Goal: Task Accomplishment & Management: Complete application form

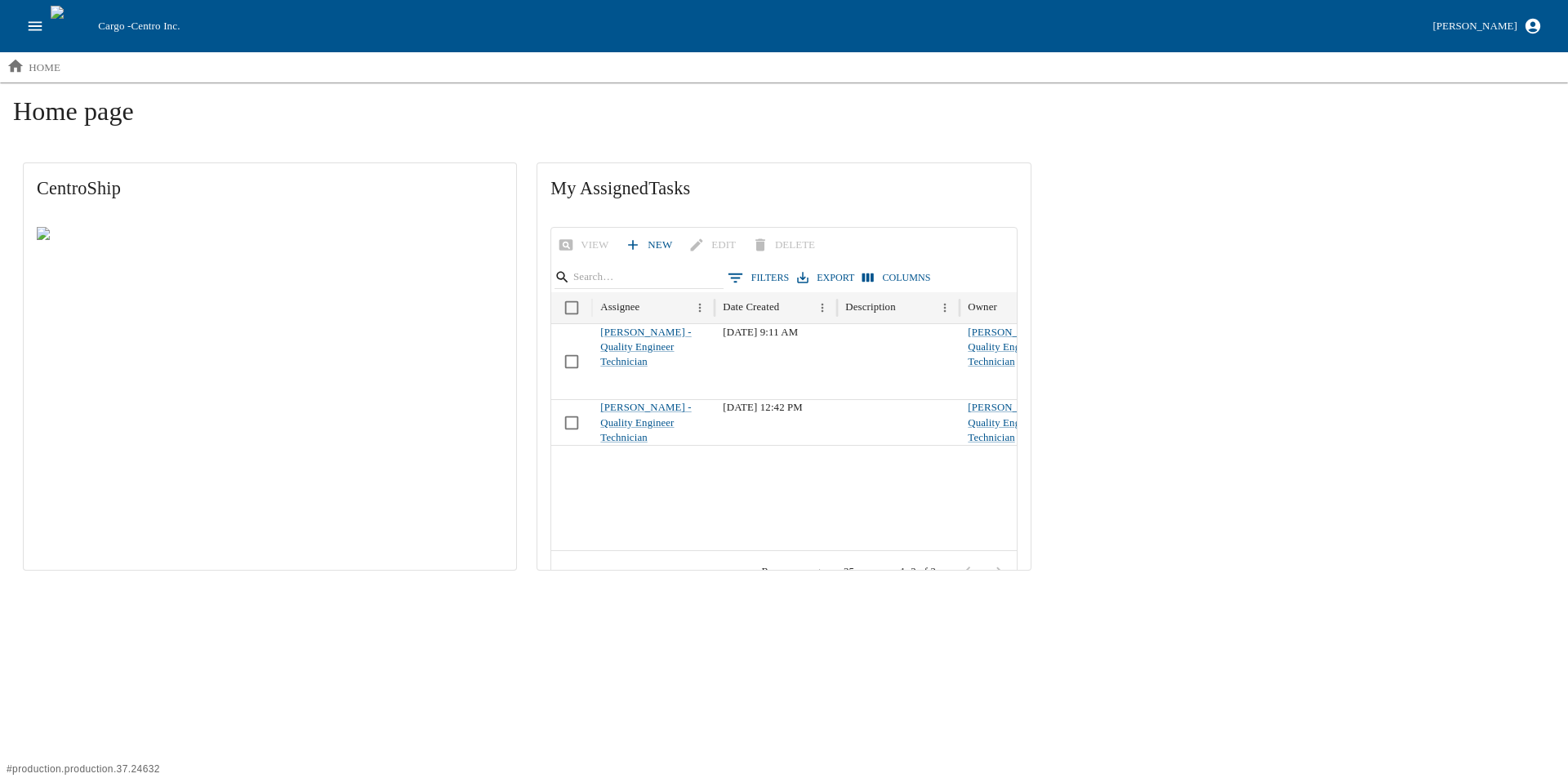
click at [37, 30] on icon "open drawer" at bounding box center [35, 25] width 14 height 9
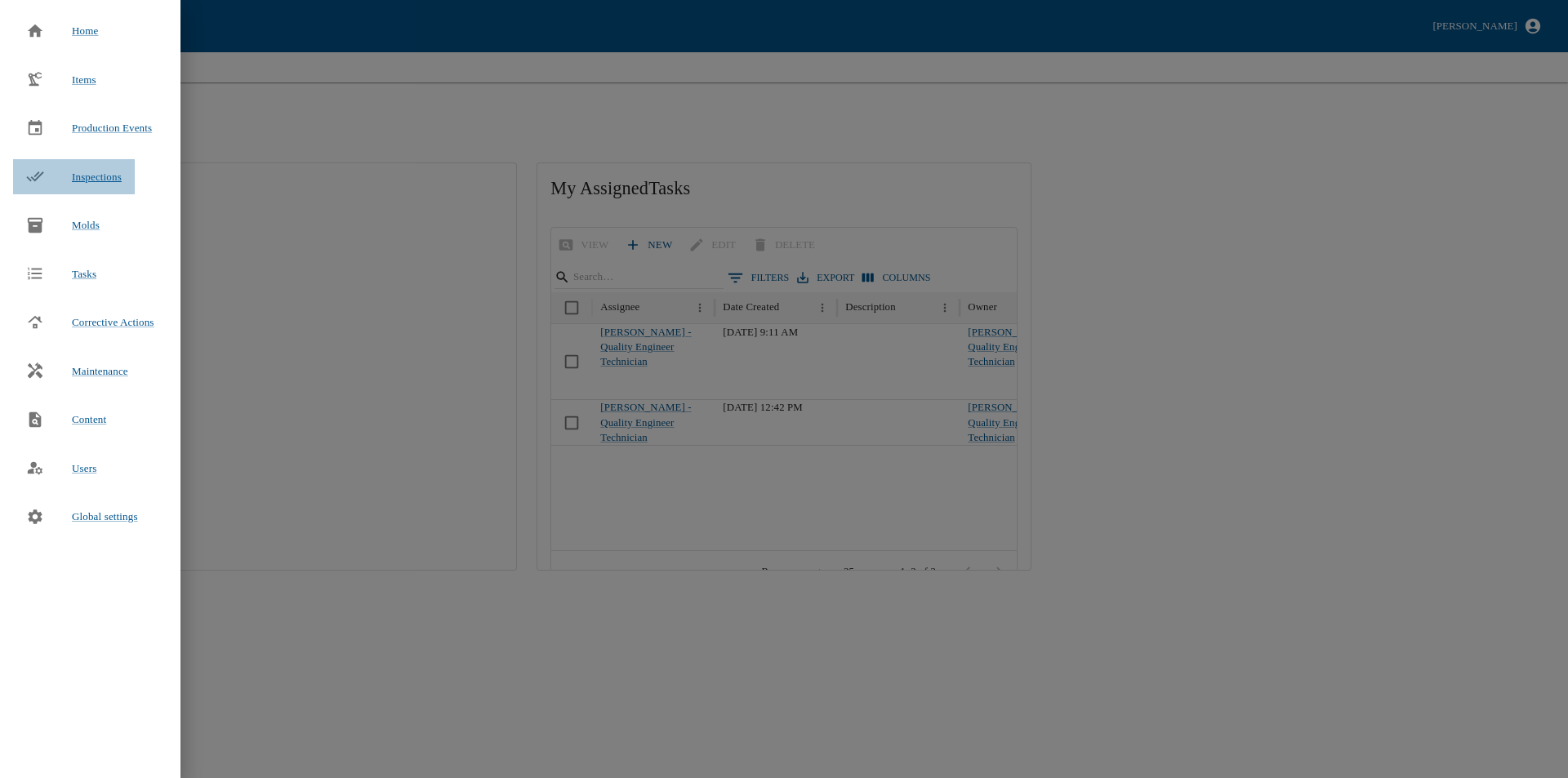
click at [95, 173] on span "Inspections" at bounding box center [96, 177] width 50 height 12
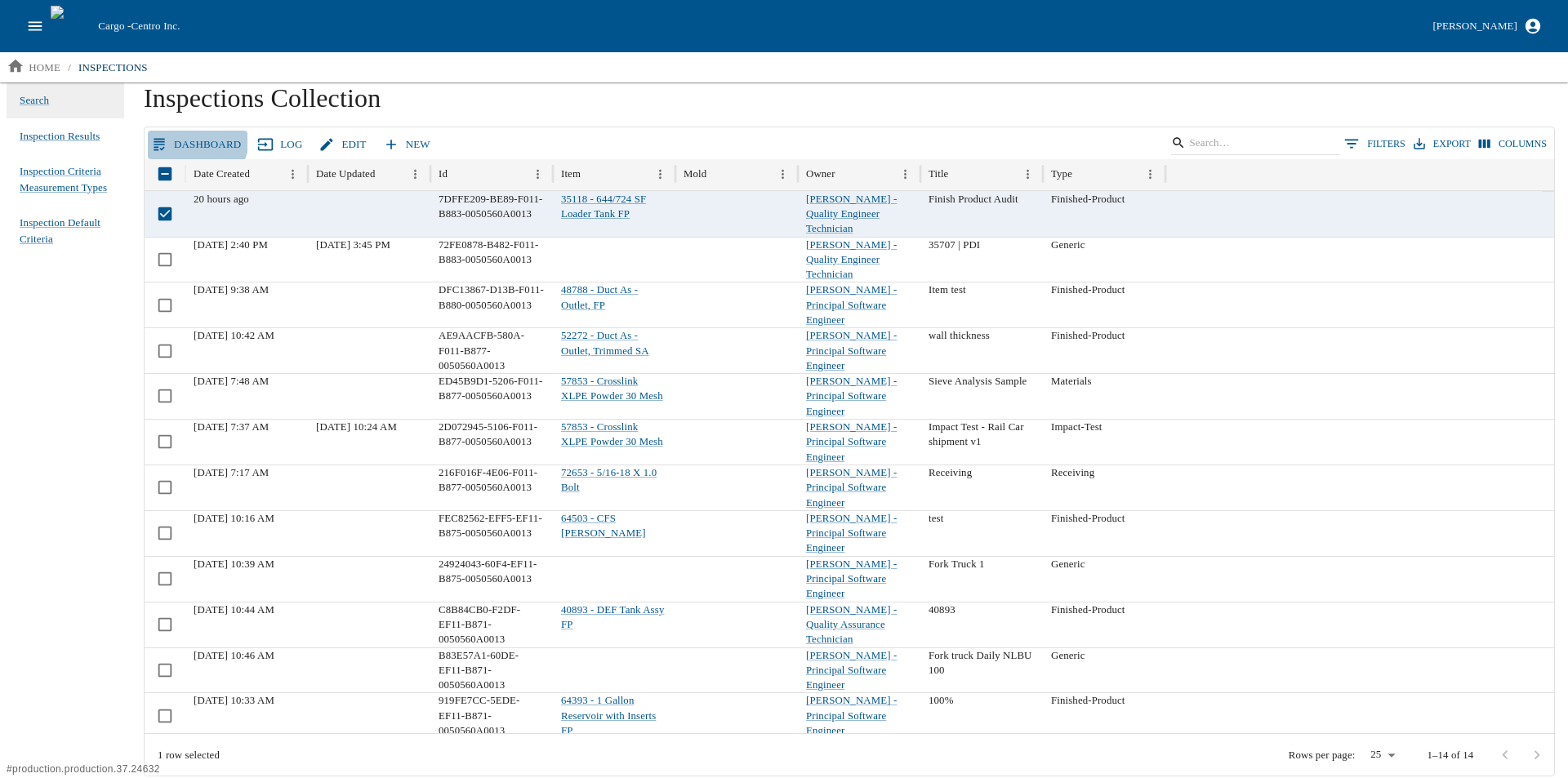
click at [190, 136] on link "Dashboard" at bounding box center [197, 145] width 99 height 29
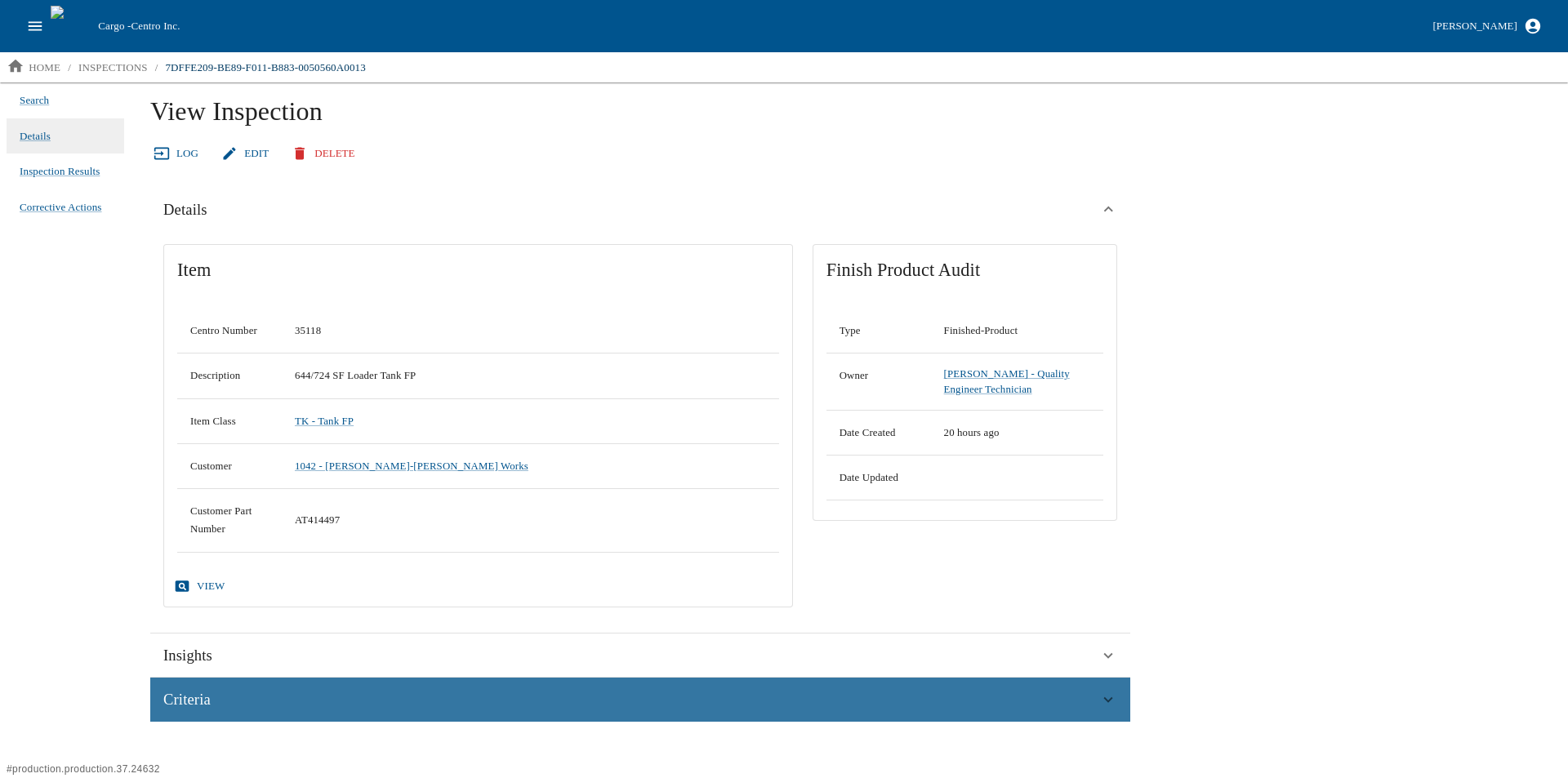
click at [320, 706] on div "Criteria" at bounding box center [631, 700] width 936 height 25
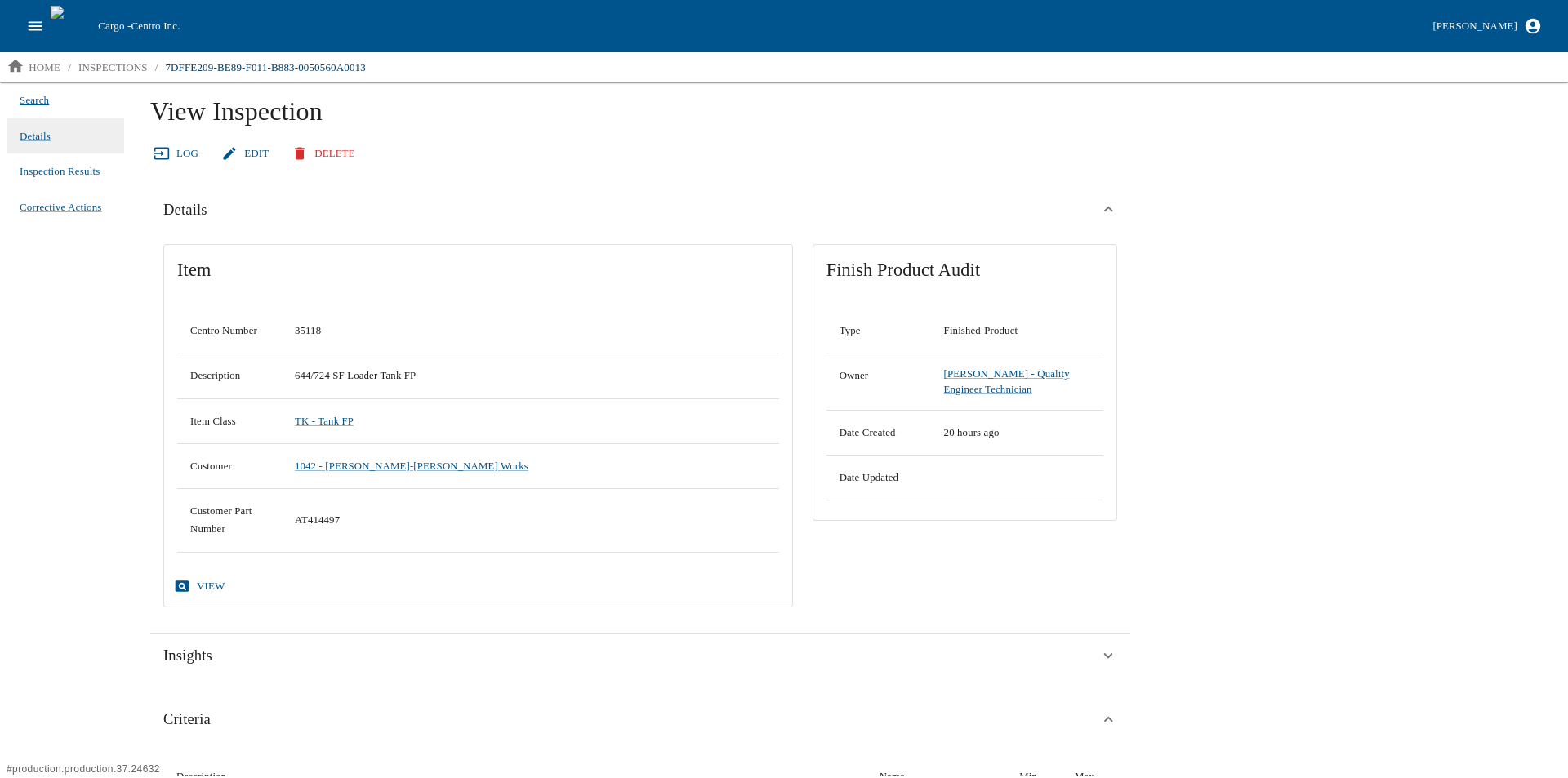
click at [46, 98] on span "Search" at bounding box center [34, 100] width 30 height 16
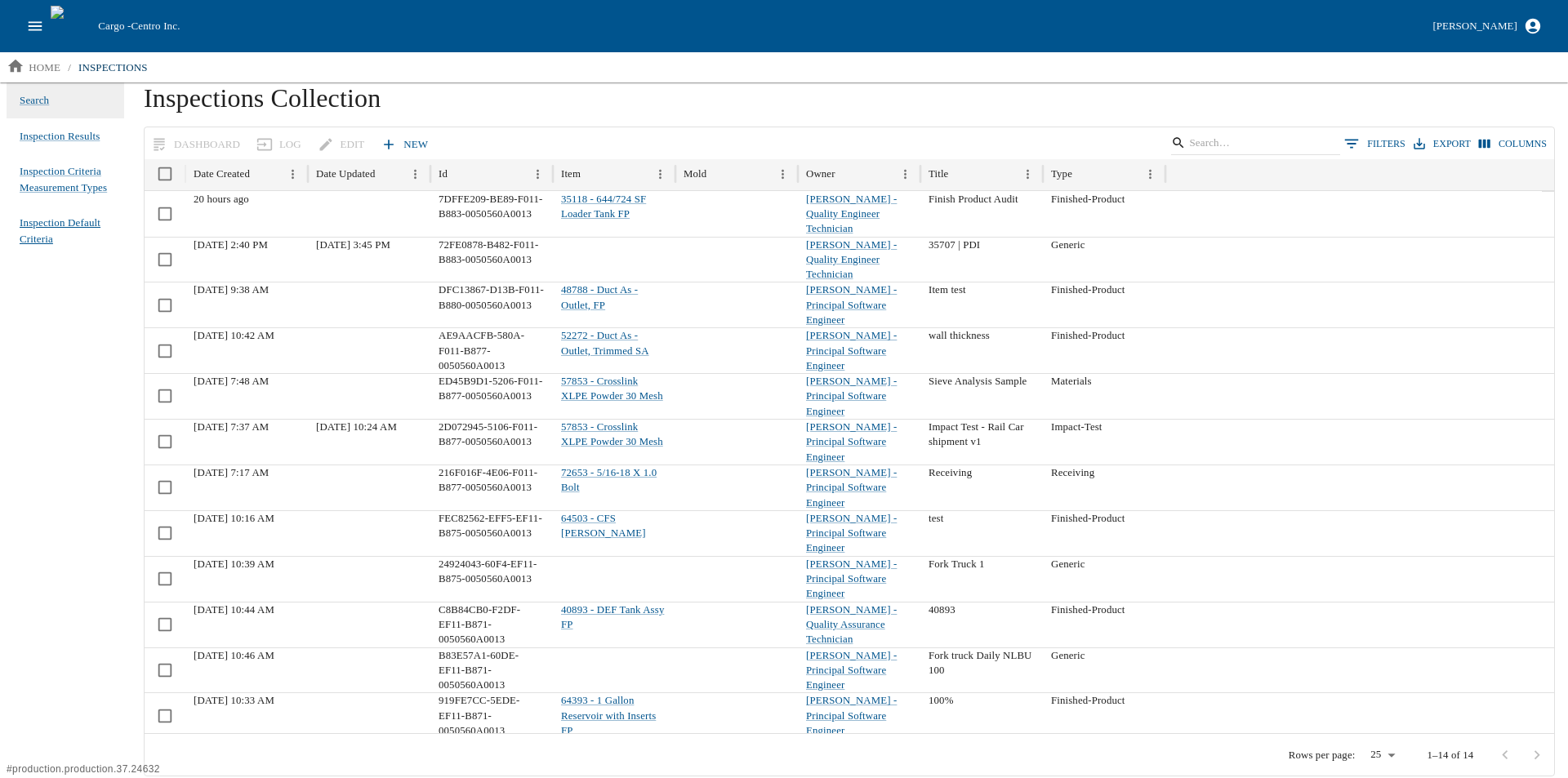
click at [62, 236] on span "Inspection Default Criteria" at bounding box center [65, 230] width 91 height 32
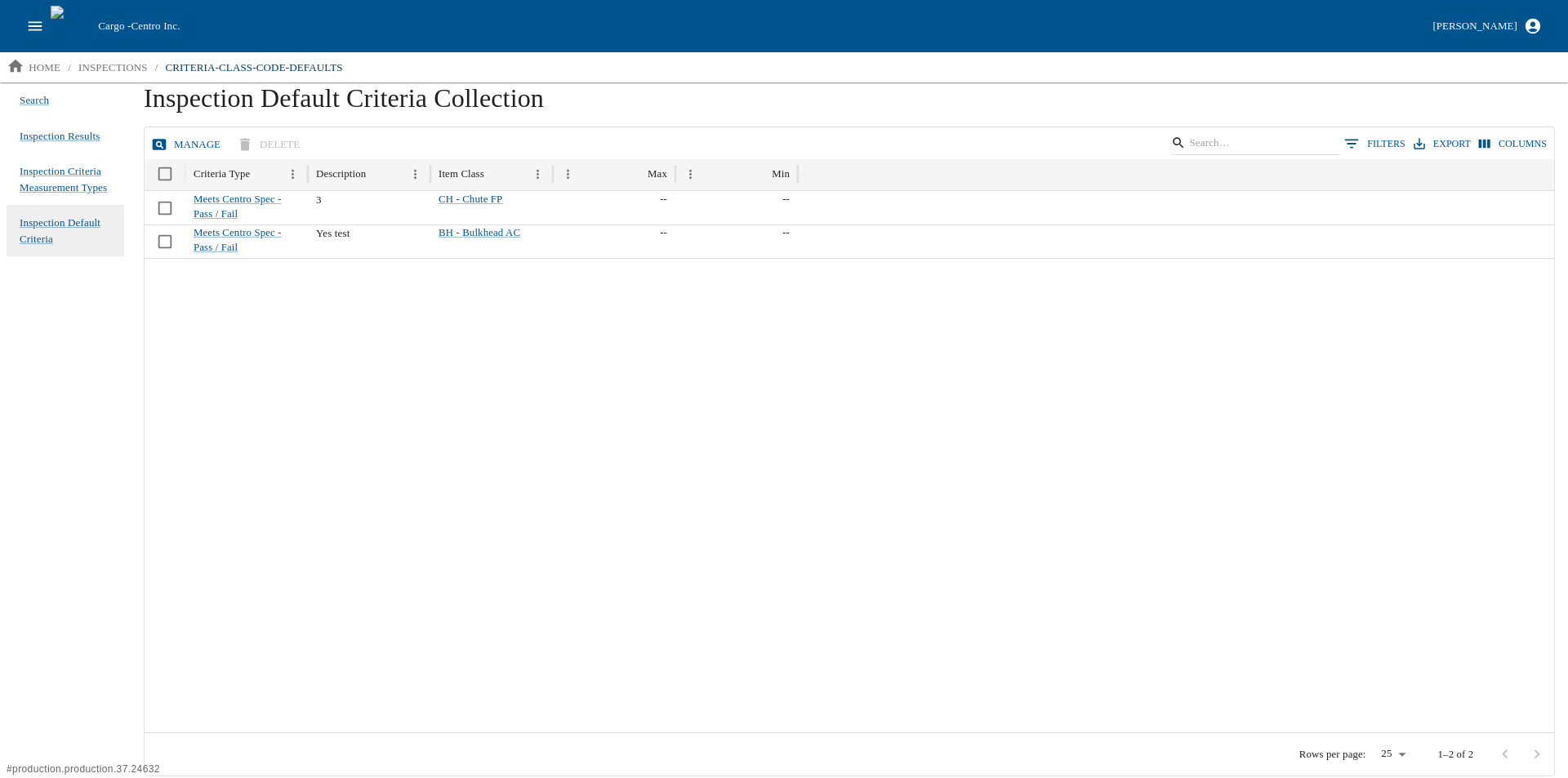
click at [177, 142] on button "Manage" at bounding box center [187, 145] width 79 height 29
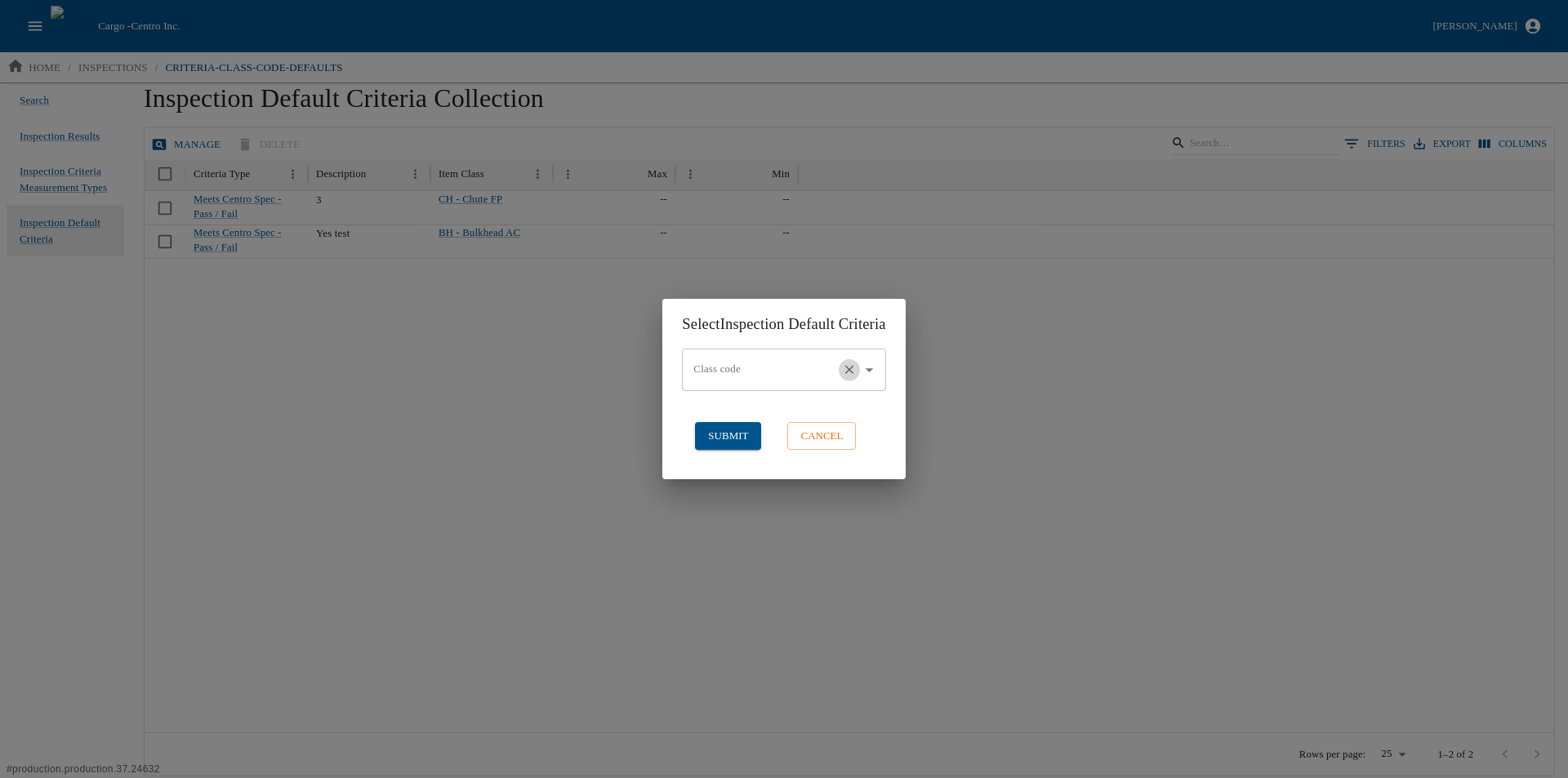
click at [858, 367] on icon "Clear" at bounding box center [849, 370] width 16 height 16
click at [877, 371] on icon "Open" at bounding box center [869, 370] width 18 height 18
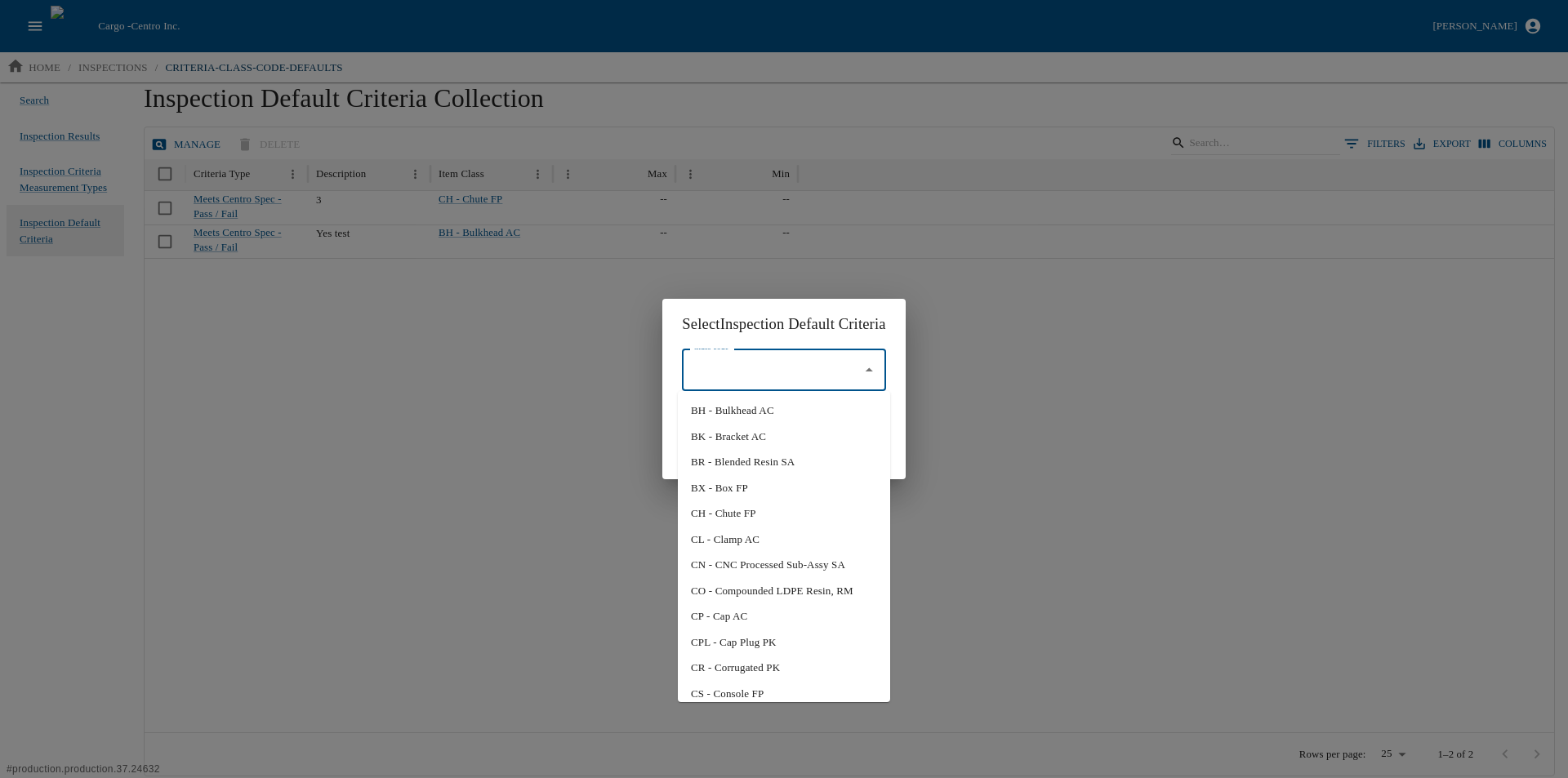
click at [775, 412] on li "BH - Bulkhead AC" at bounding box center [784, 411] width 212 height 26
type input "BH - Bulkhead AC"
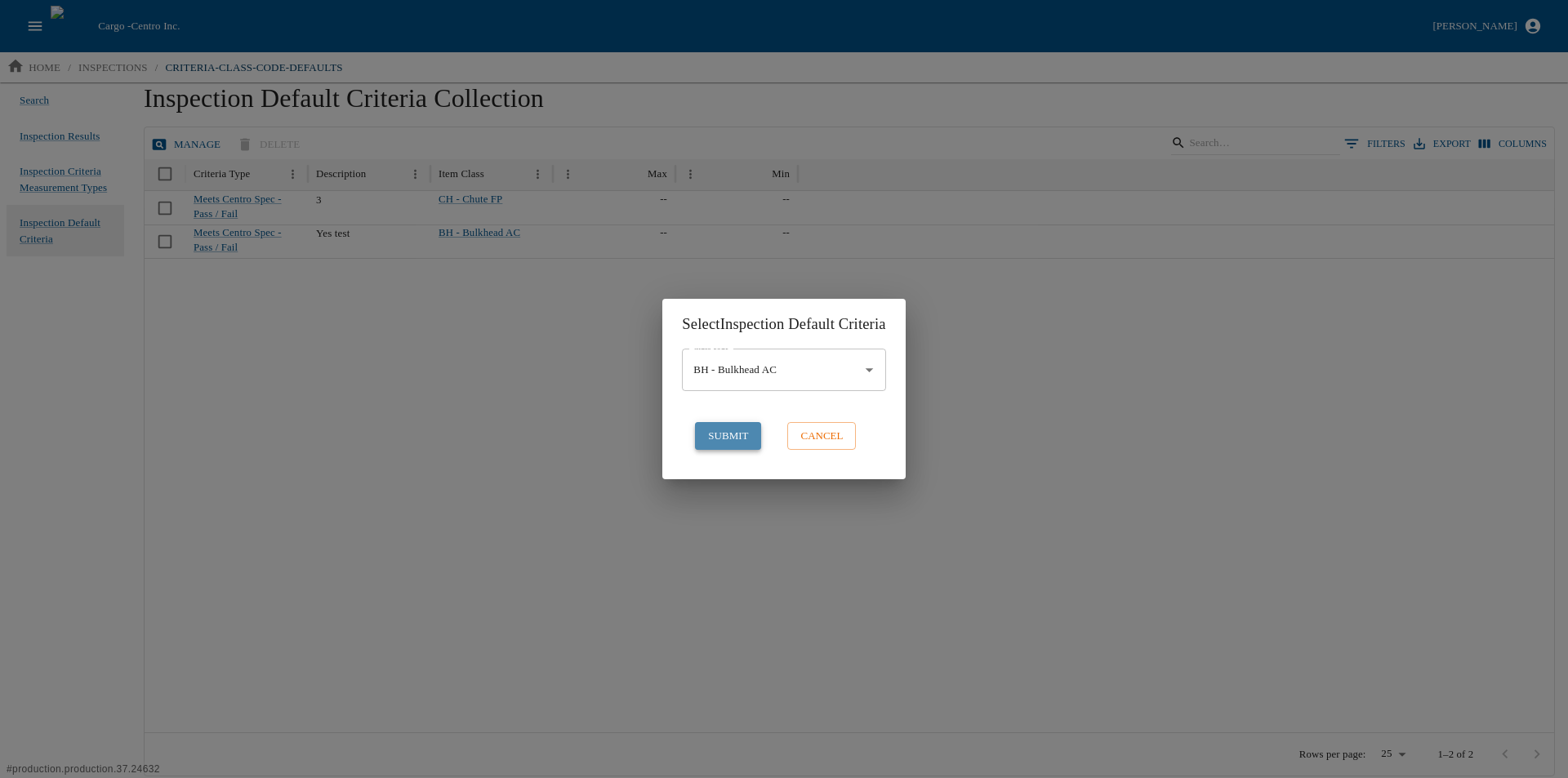
click at [704, 440] on button "submit" at bounding box center [728, 436] width 67 height 29
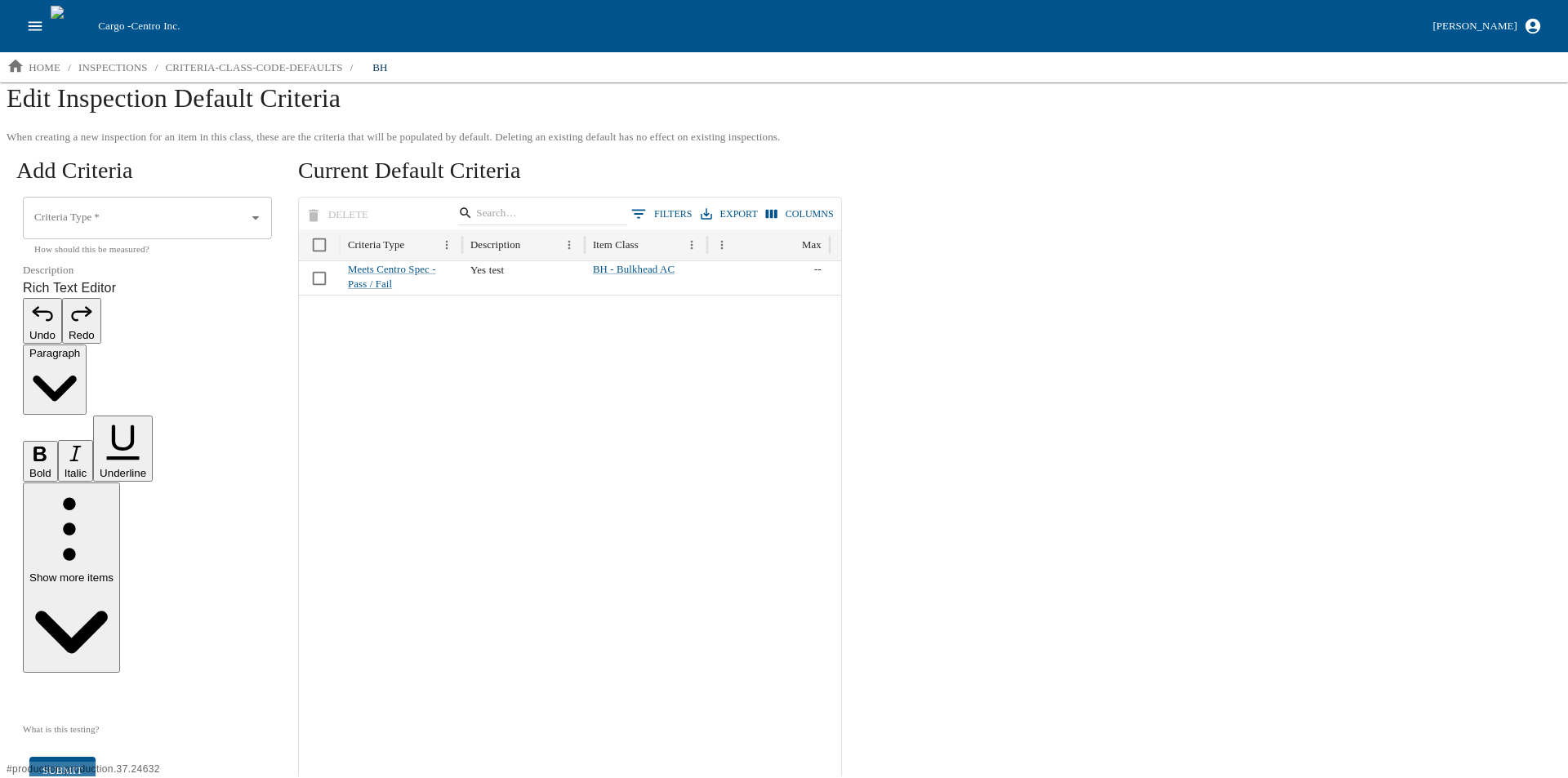
click at [85, 687] on p "Rich Text Editor. Editing area: main. Press Alt+0 for help." at bounding box center [147, 697] width 249 height 20
click at [103, 65] on p "inspections" at bounding box center [113, 68] width 69 height 16
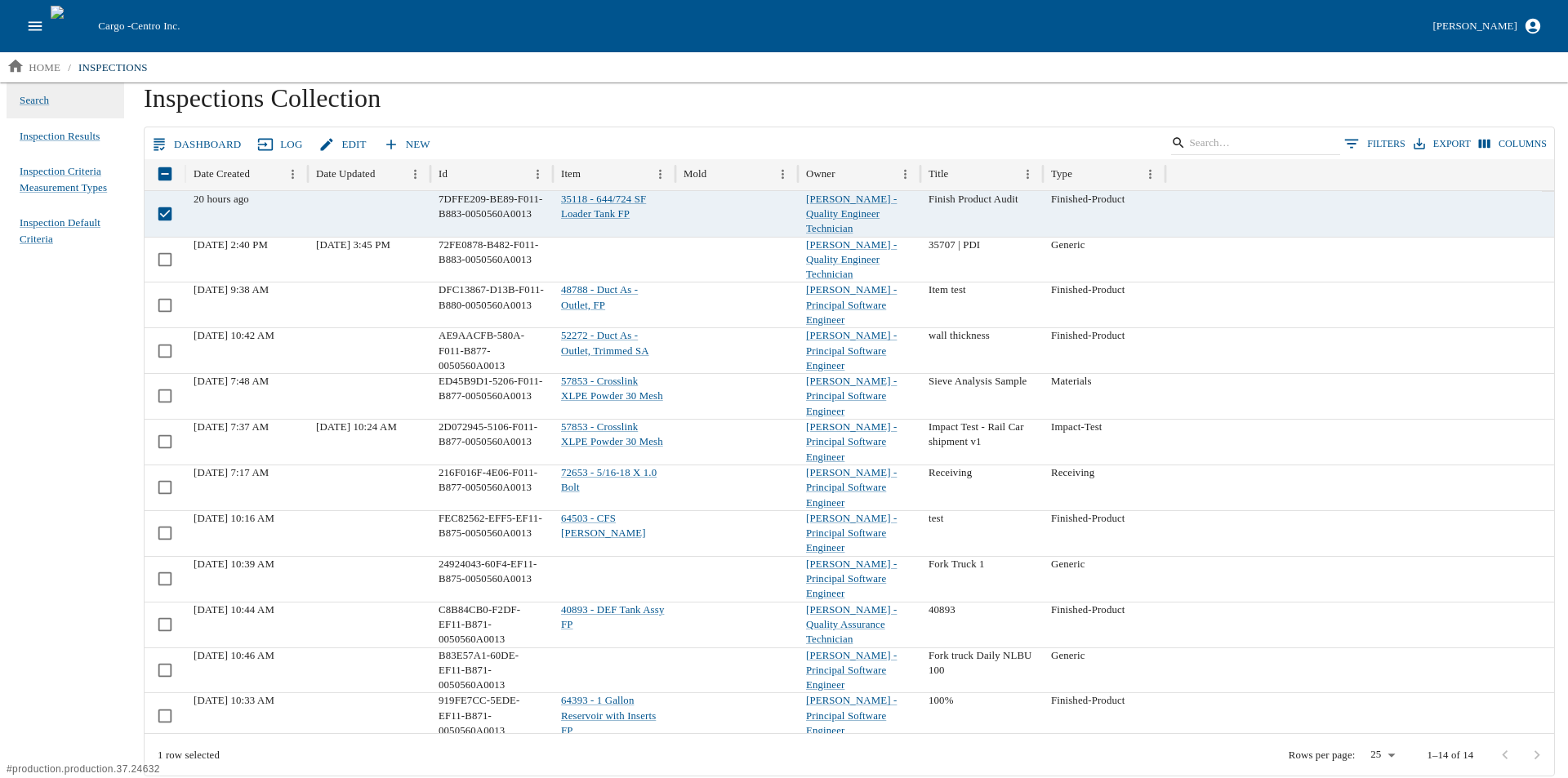
click at [98, 344] on div "Search Inspection Results Inspection Criteria Measurement Types Inspection Defa…" at bounding box center [65, 429] width 131 height 694
click at [391, 141] on icon at bounding box center [391, 145] width 16 height 16
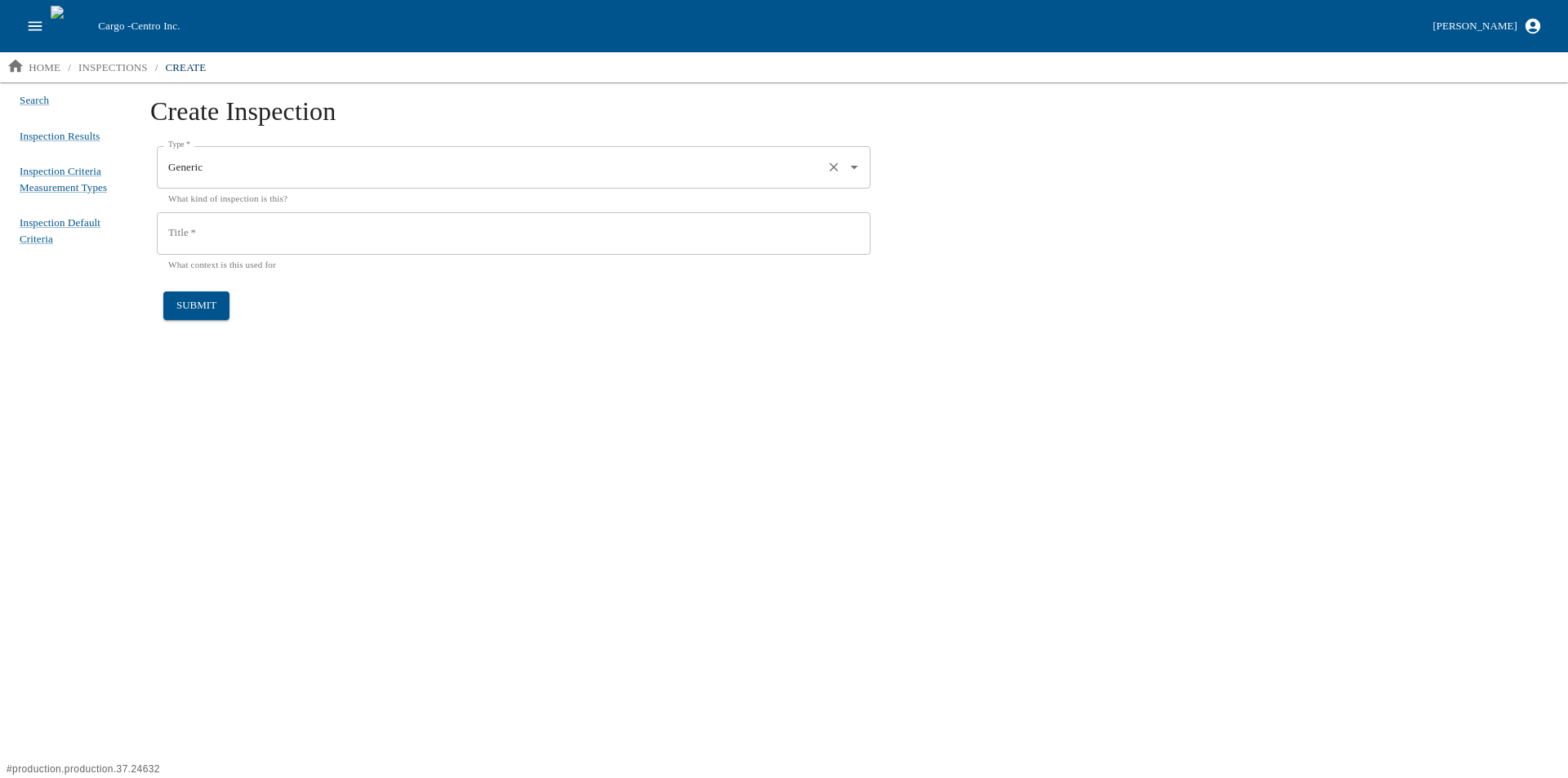
click at [856, 170] on icon "Open" at bounding box center [854, 168] width 18 height 18
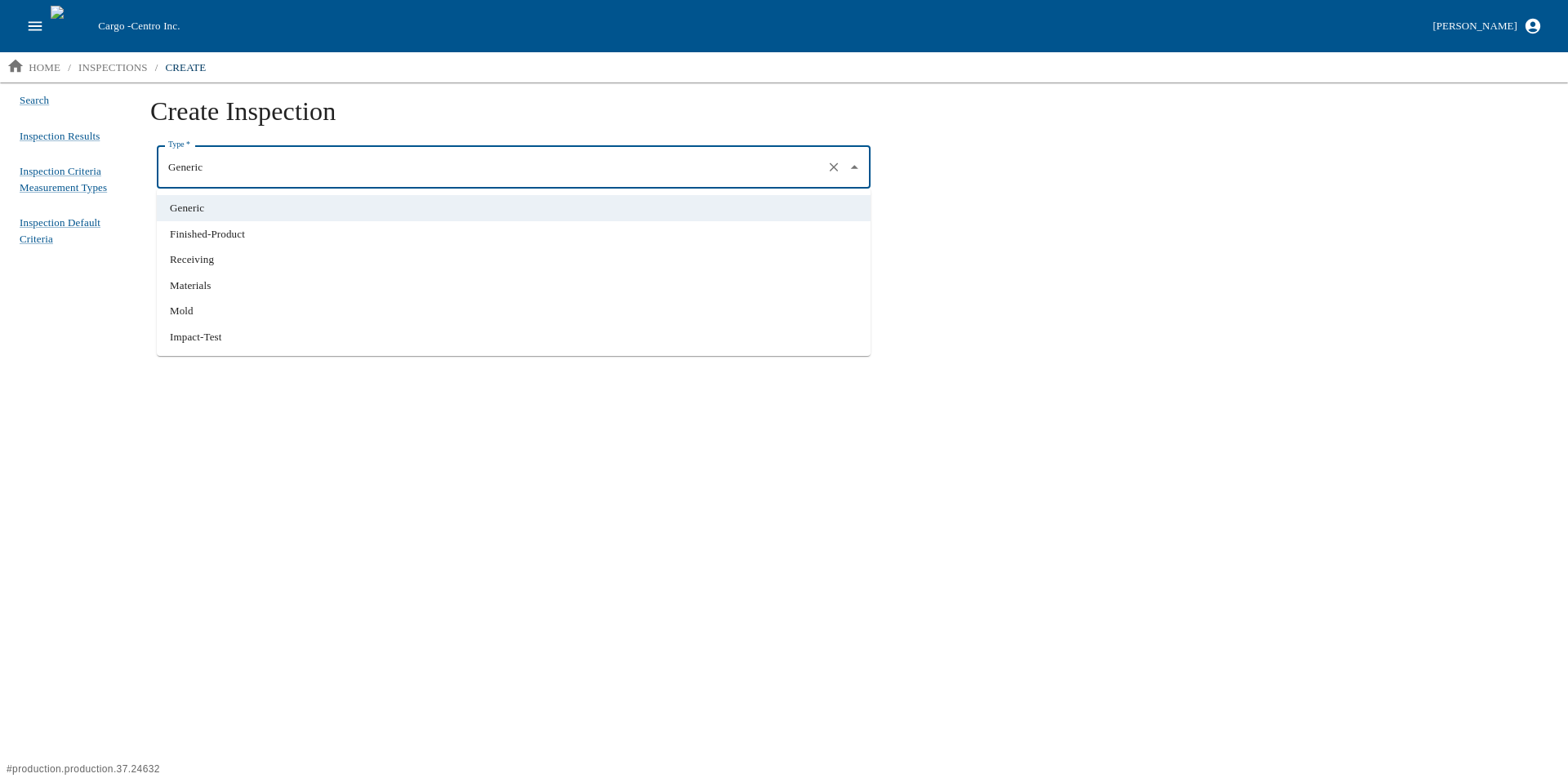
click at [383, 235] on li "Finished-Product" at bounding box center [513, 234] width 714 height 26
type input "Finished-Product"
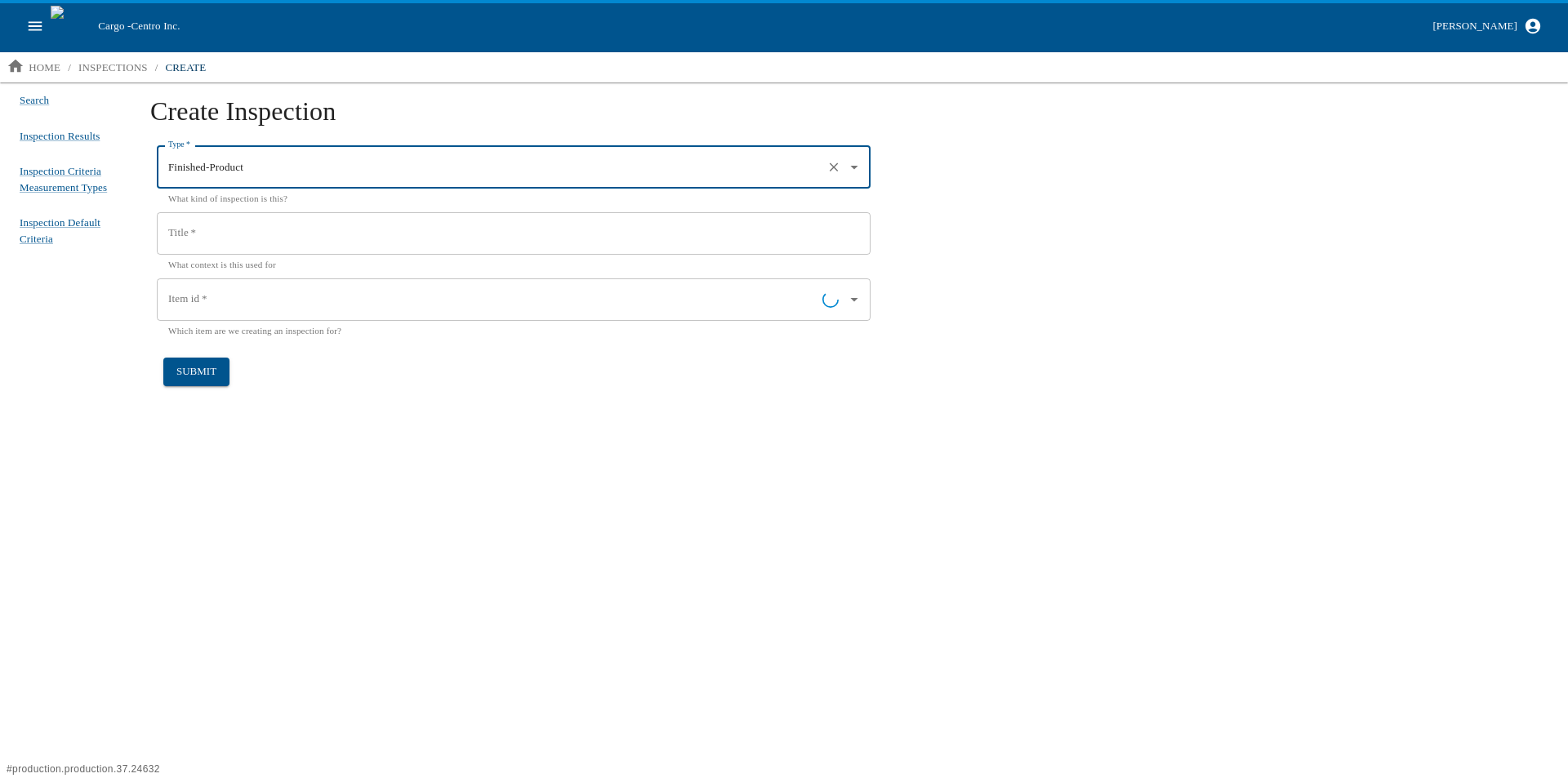
click at [234, 226] on input "Title   *" at bounding box center [513, 233] width 714 height 43
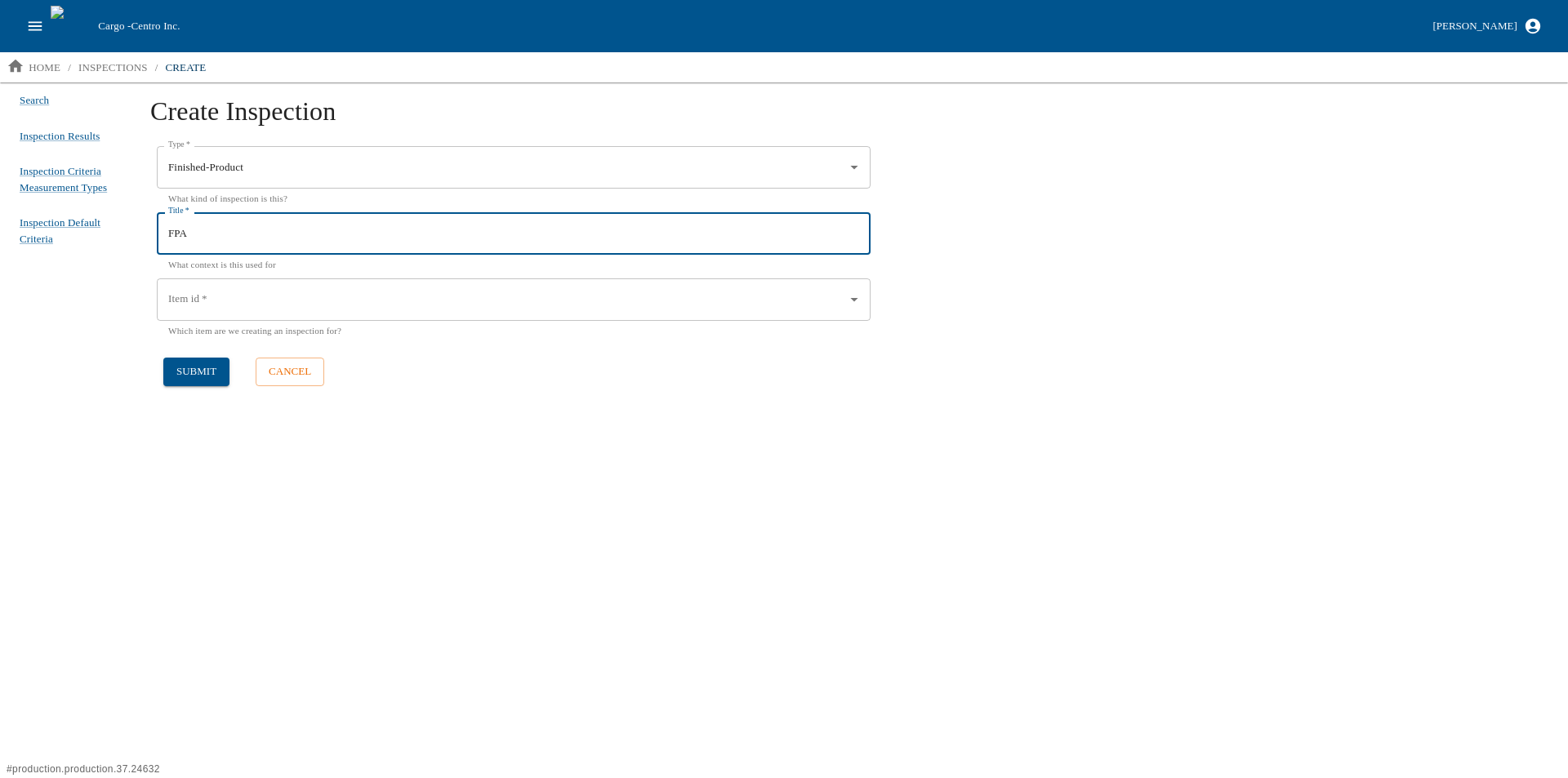
type input "FPA"
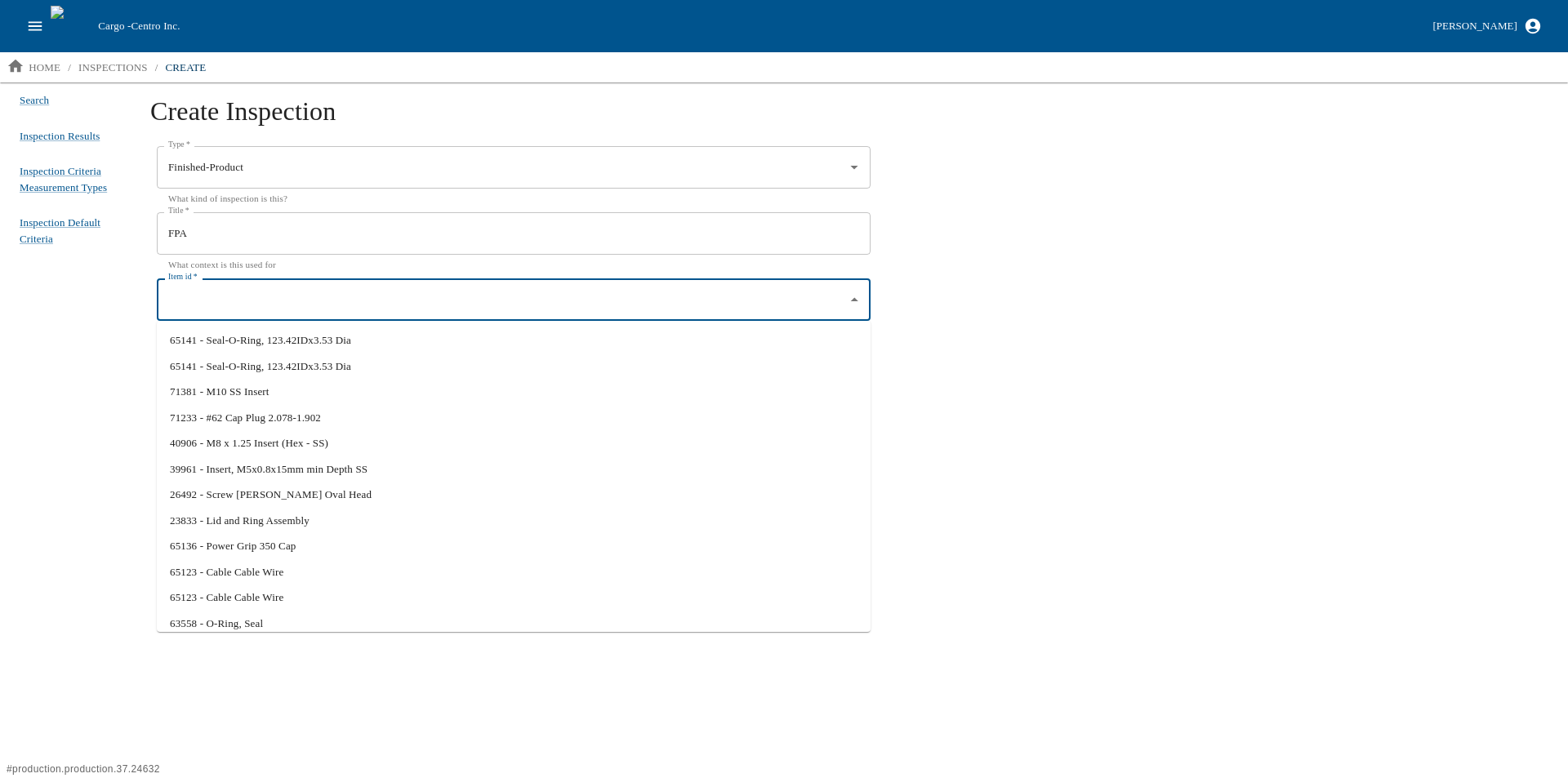
click at [233, 302] on input "Item id   *" at bounding box center [501, 300] width 674 height 28
type input "5"
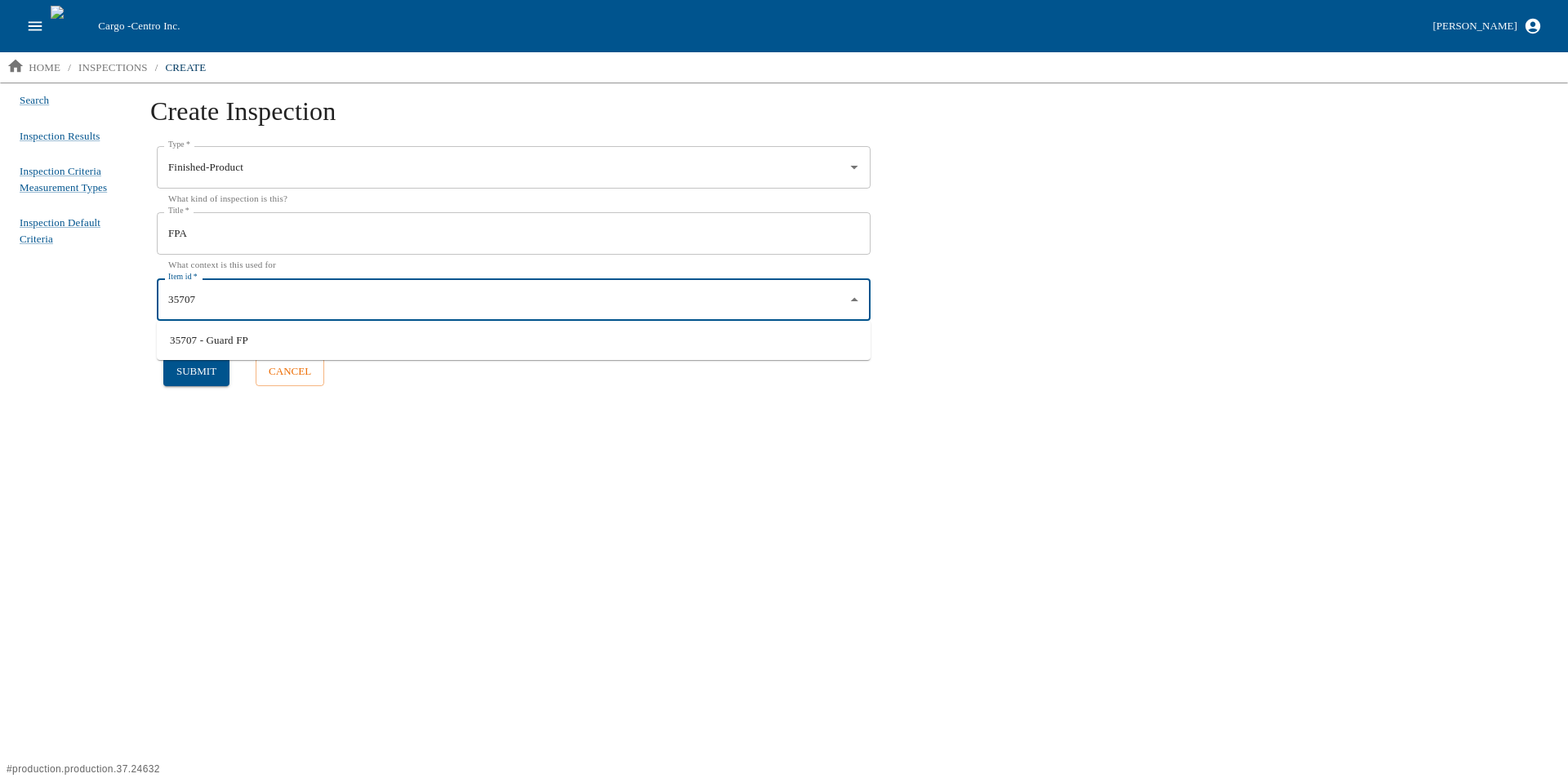
click at [205, 343] on li "35707 - Guard FP" at bounding box center [513, 341] width 714 height 26
type input "35707 - Guard FP"
click at [193, 366] on button "submit" at bounding box center [196, 371] width 67 height 29
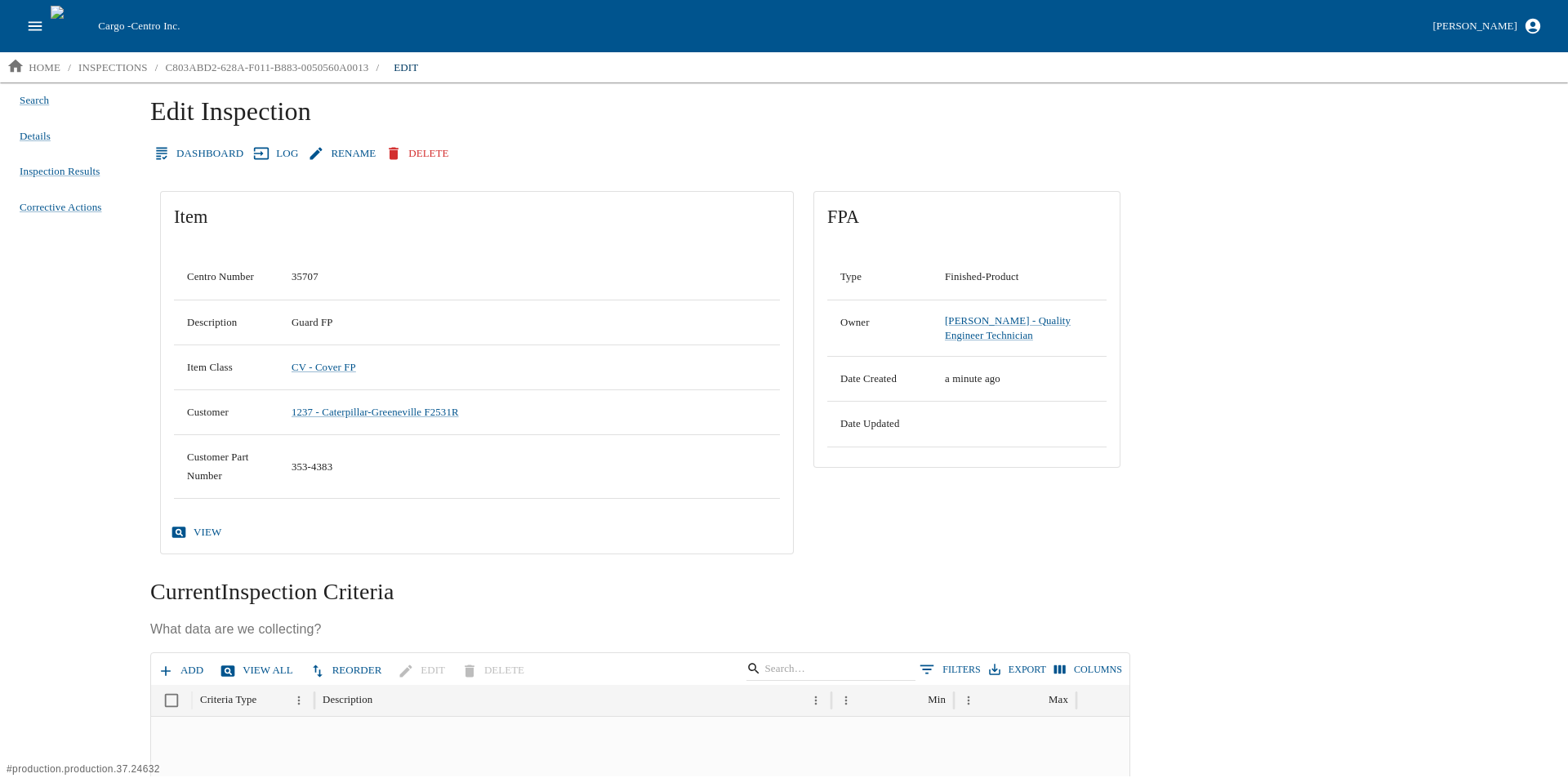
scroll to position [215, 0]
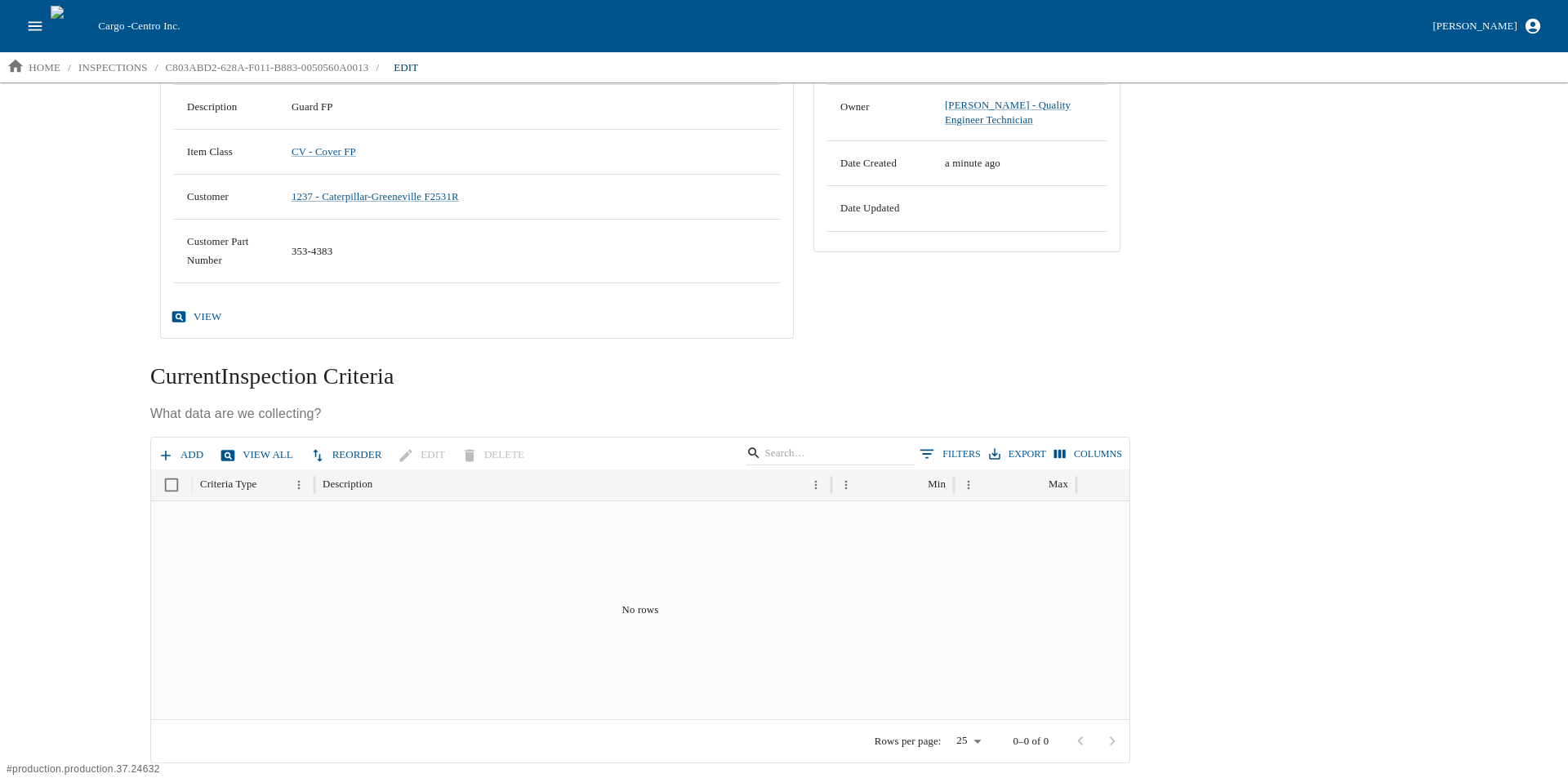
click at [166, 457] on icon "button" at bounding box center [166, 456] width 16 height 16
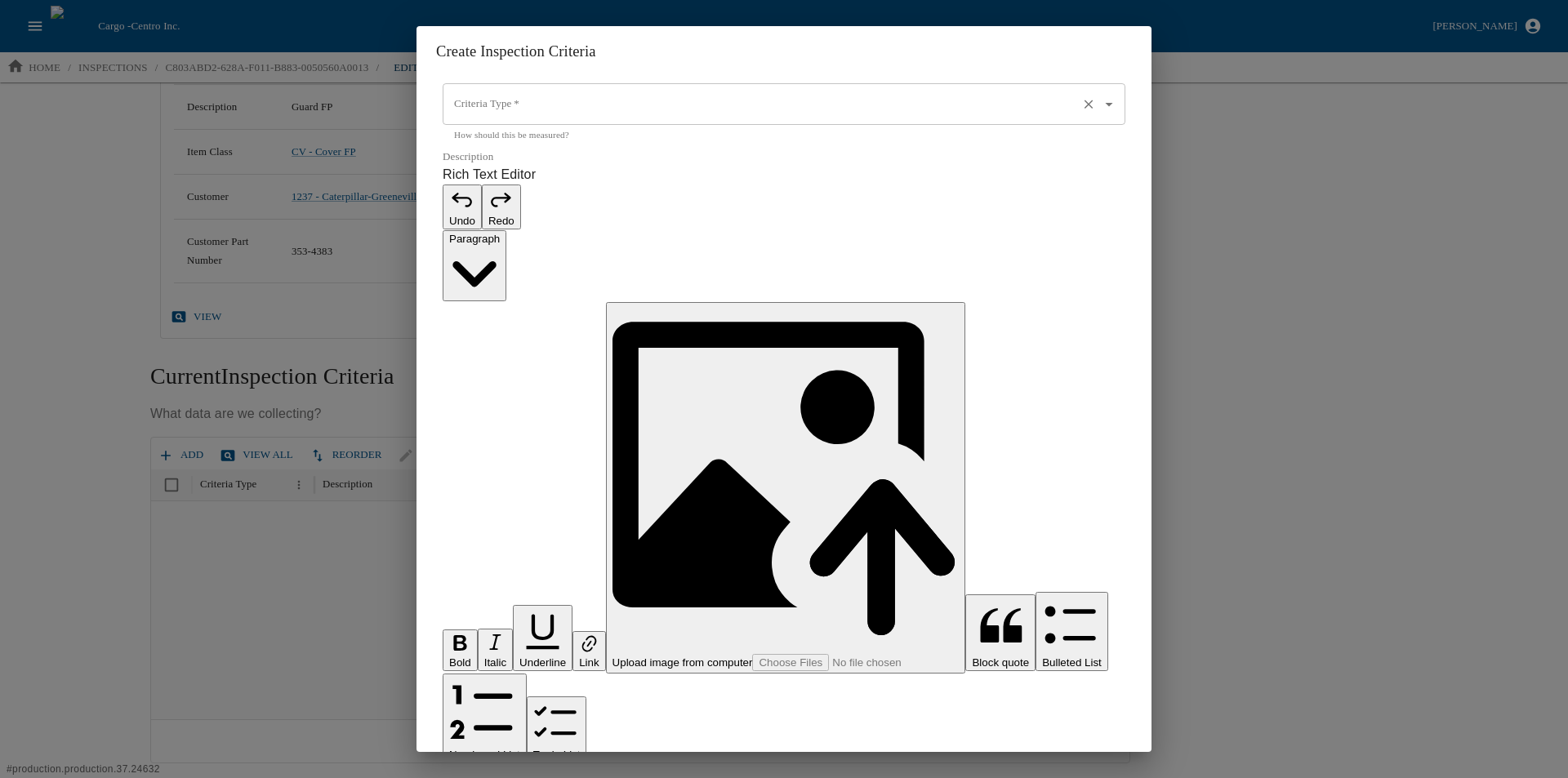
click at [1109, 113] on icon "Open" at bounding box center [1109, 104] width 18 height 18
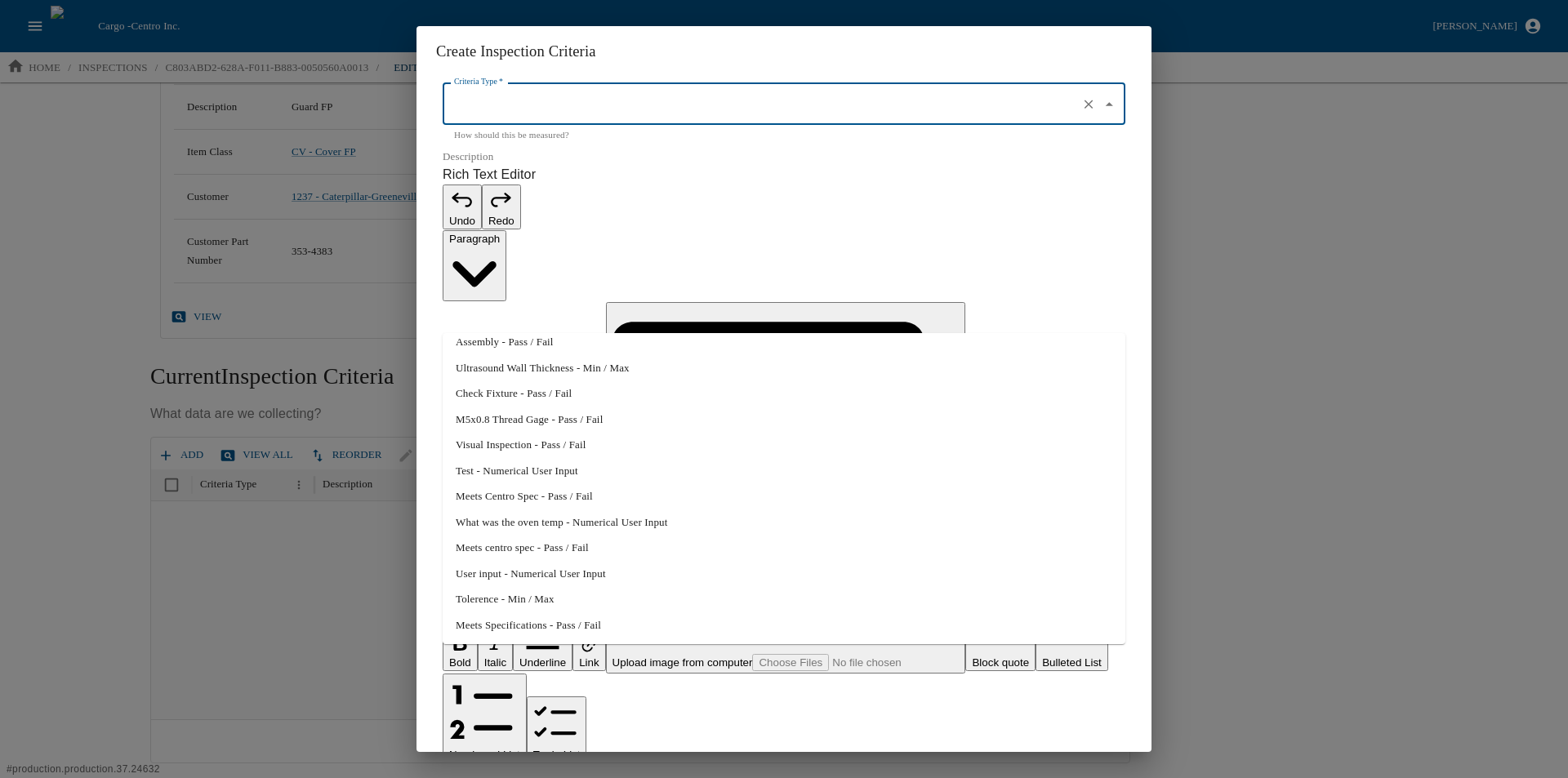
scroll to position [0, 0]
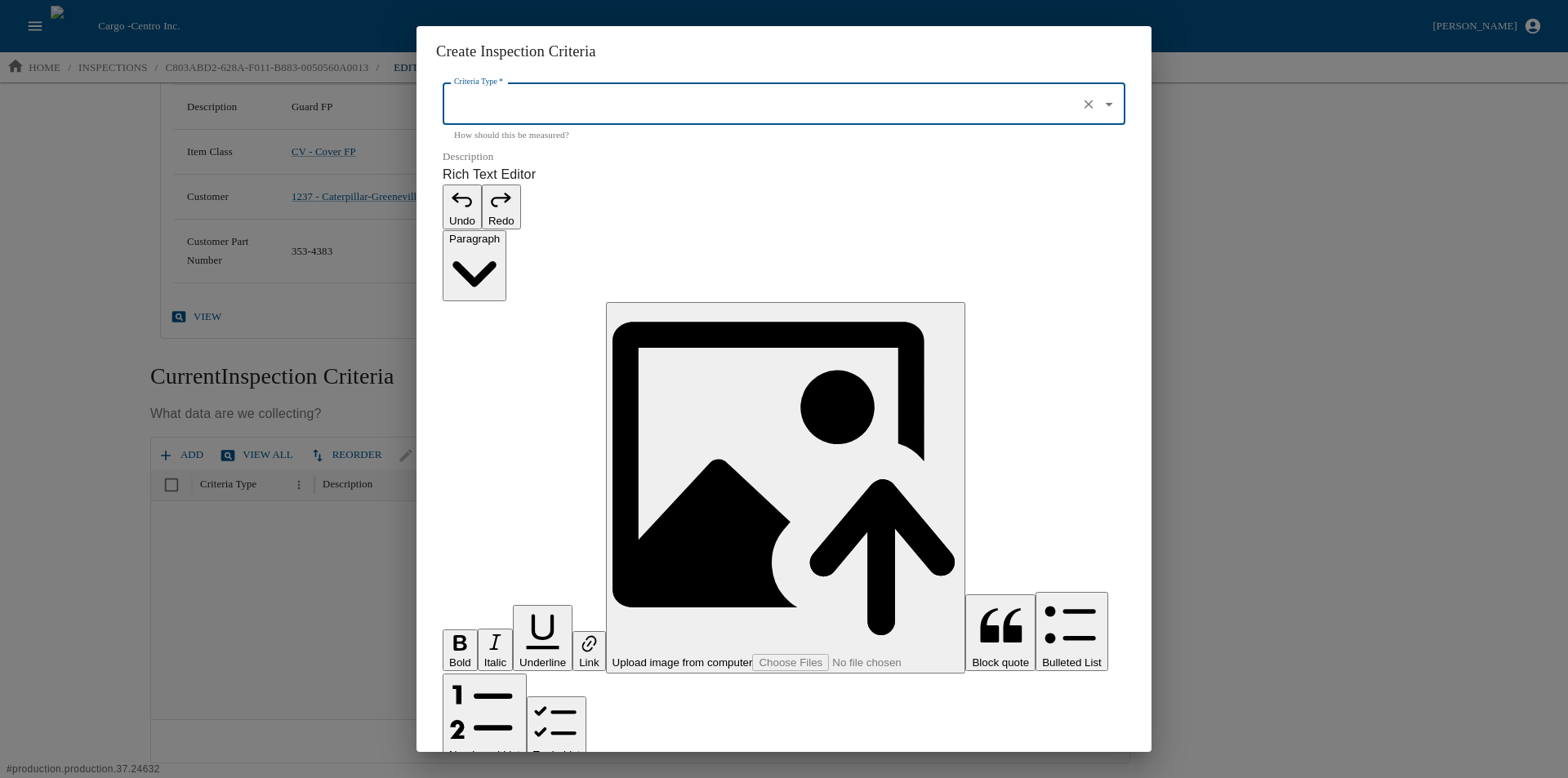
click at [501, 118] on input "Criteria Type   *" at bounding box center [761, 104] width 622 height 28
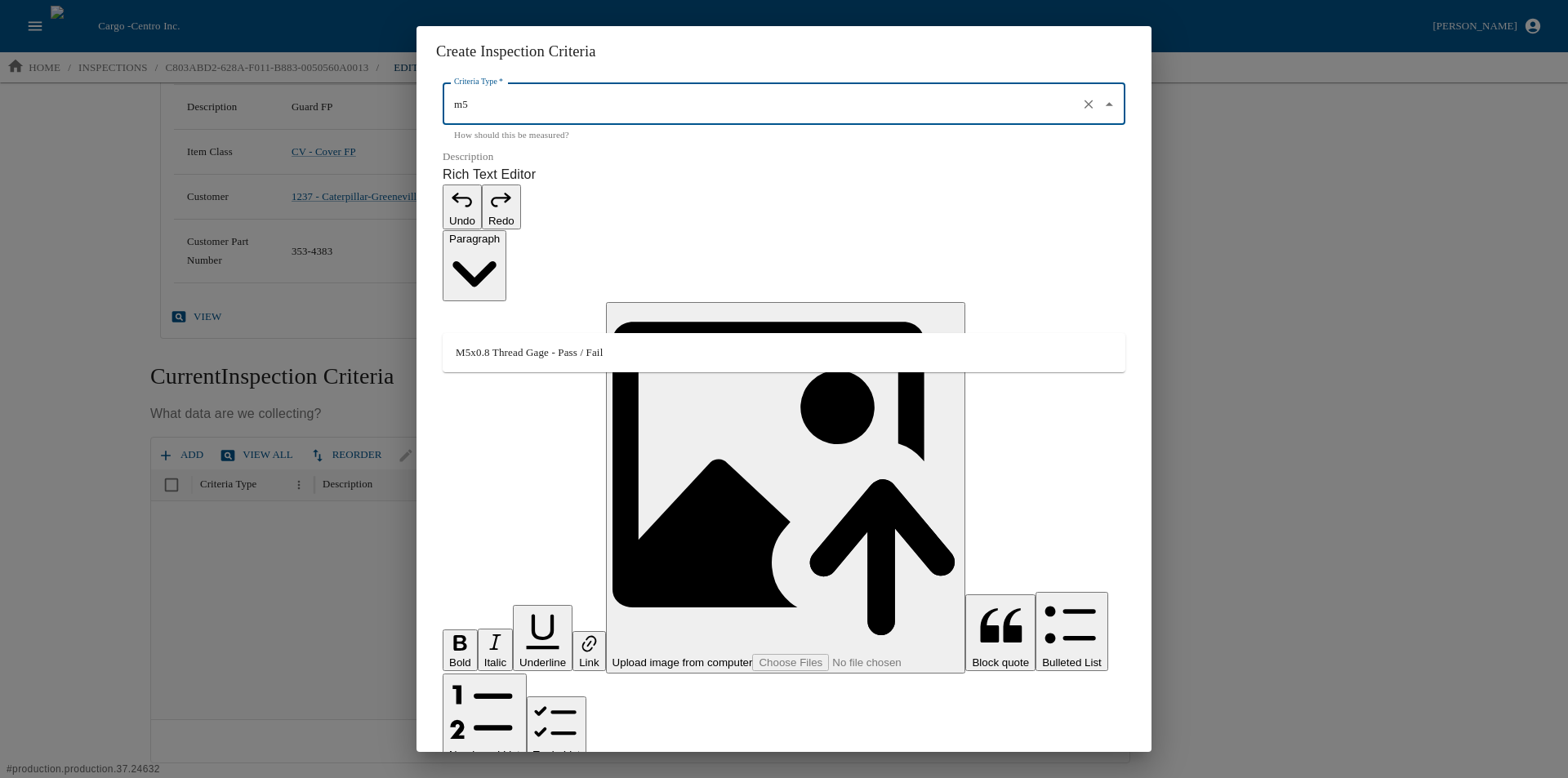
click at [483, 341] on li "M5x0.8 Thread Gage - Pass / Fail" at bounding box center [784, 353] width 683 height 26
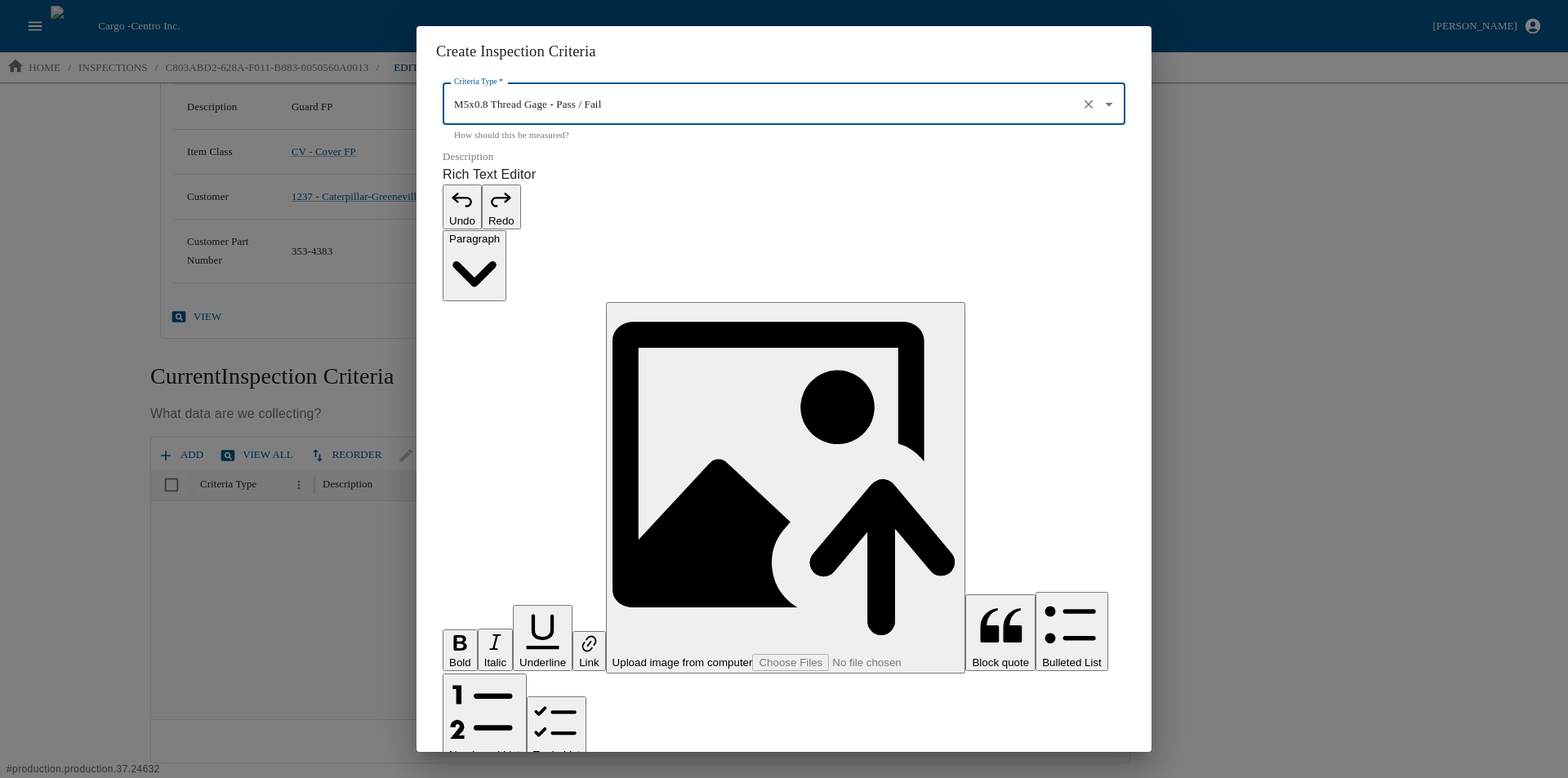
type input "M5x0.8 Thread Gage - Pass / Fail"
click at [506, 777] on p "Rich Text Editor. Editing area: main. Press Alt+0 for help." at bounding box center [784, 787] width 683 height 20
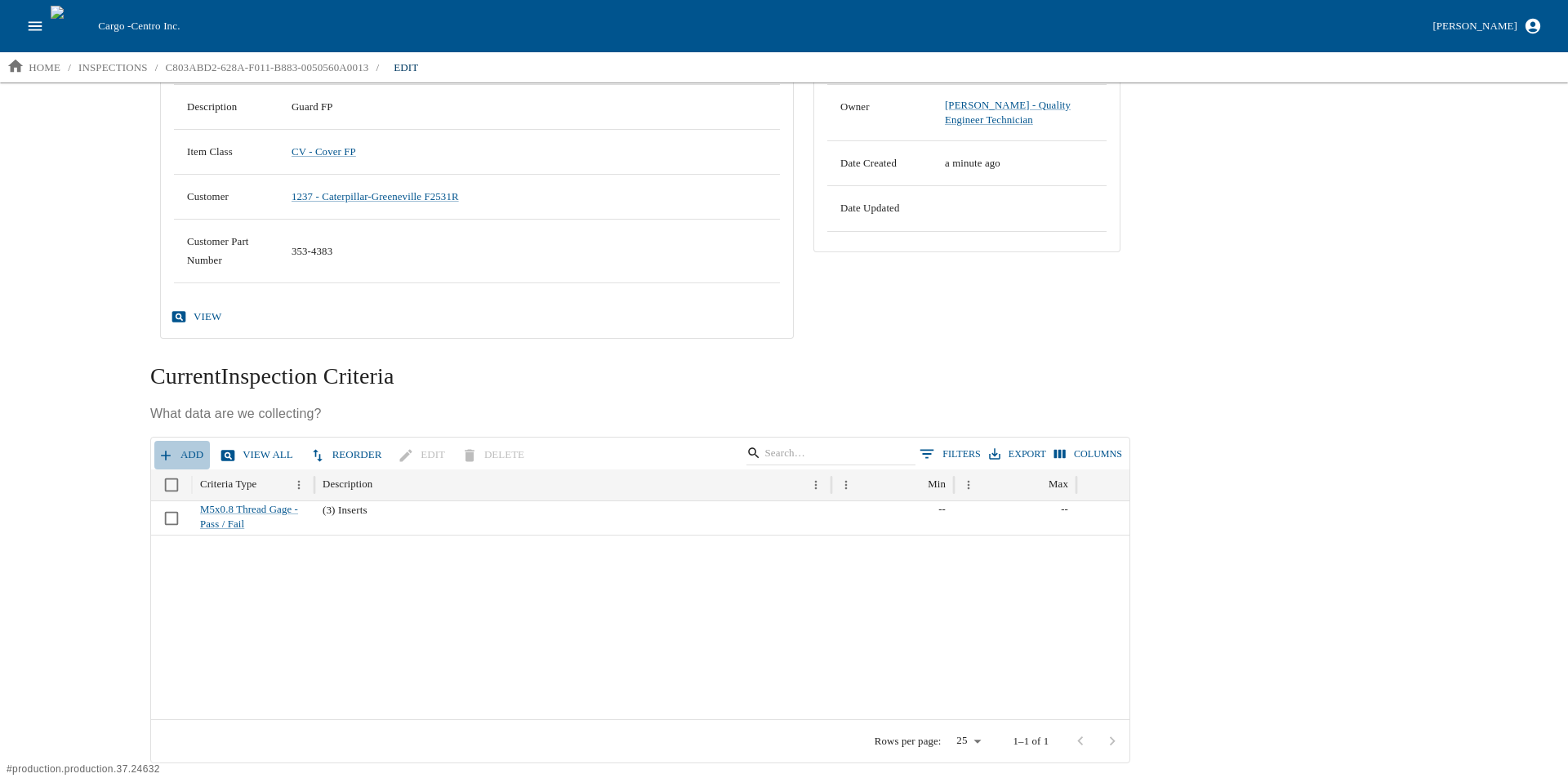
click at [162, 451] on icon "button" at bounding box center [166, 456] width 16 height 16
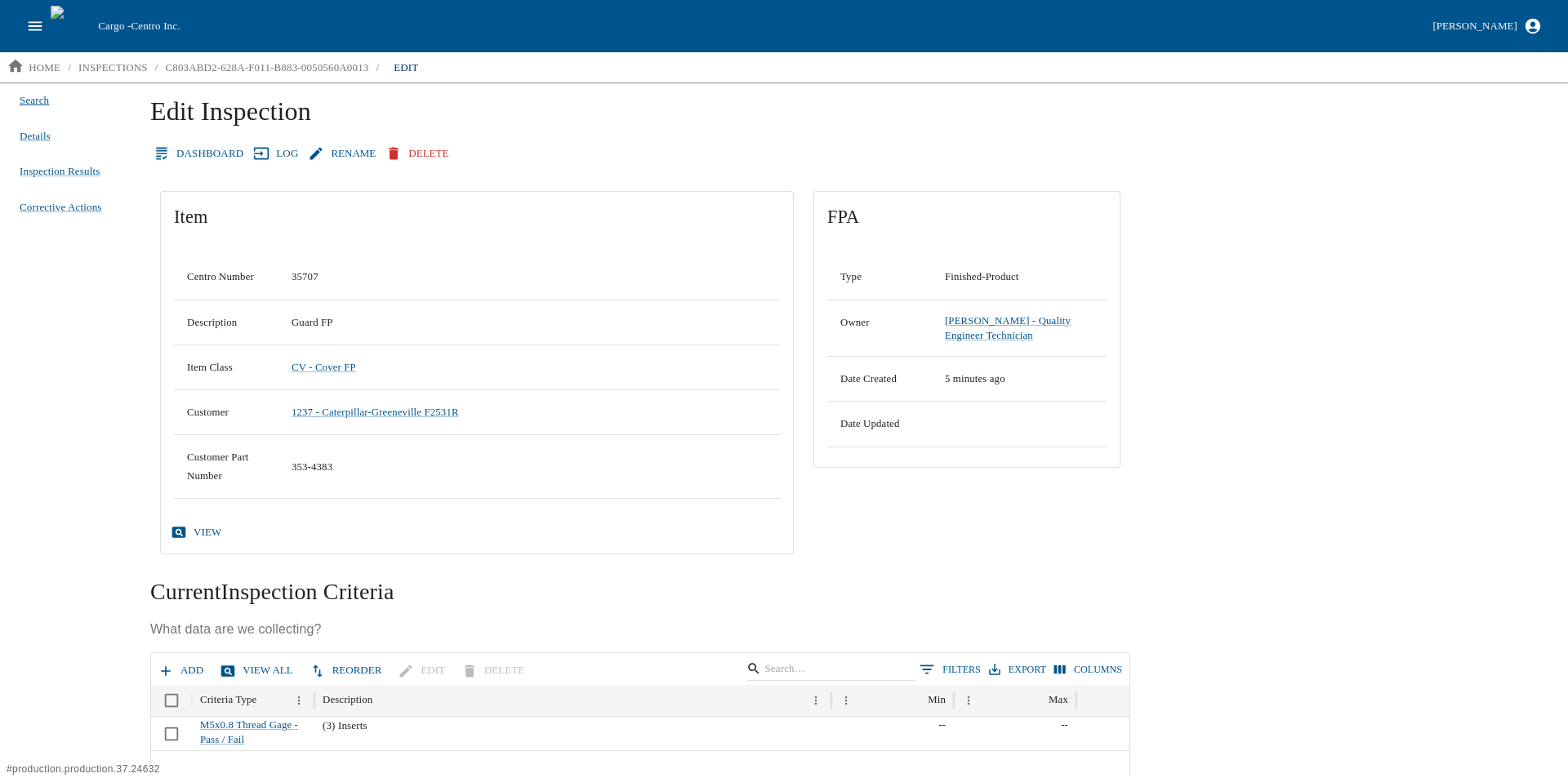
click at [37, 97] on span "Search" at bounding box center [34, 100] width 30 height 16
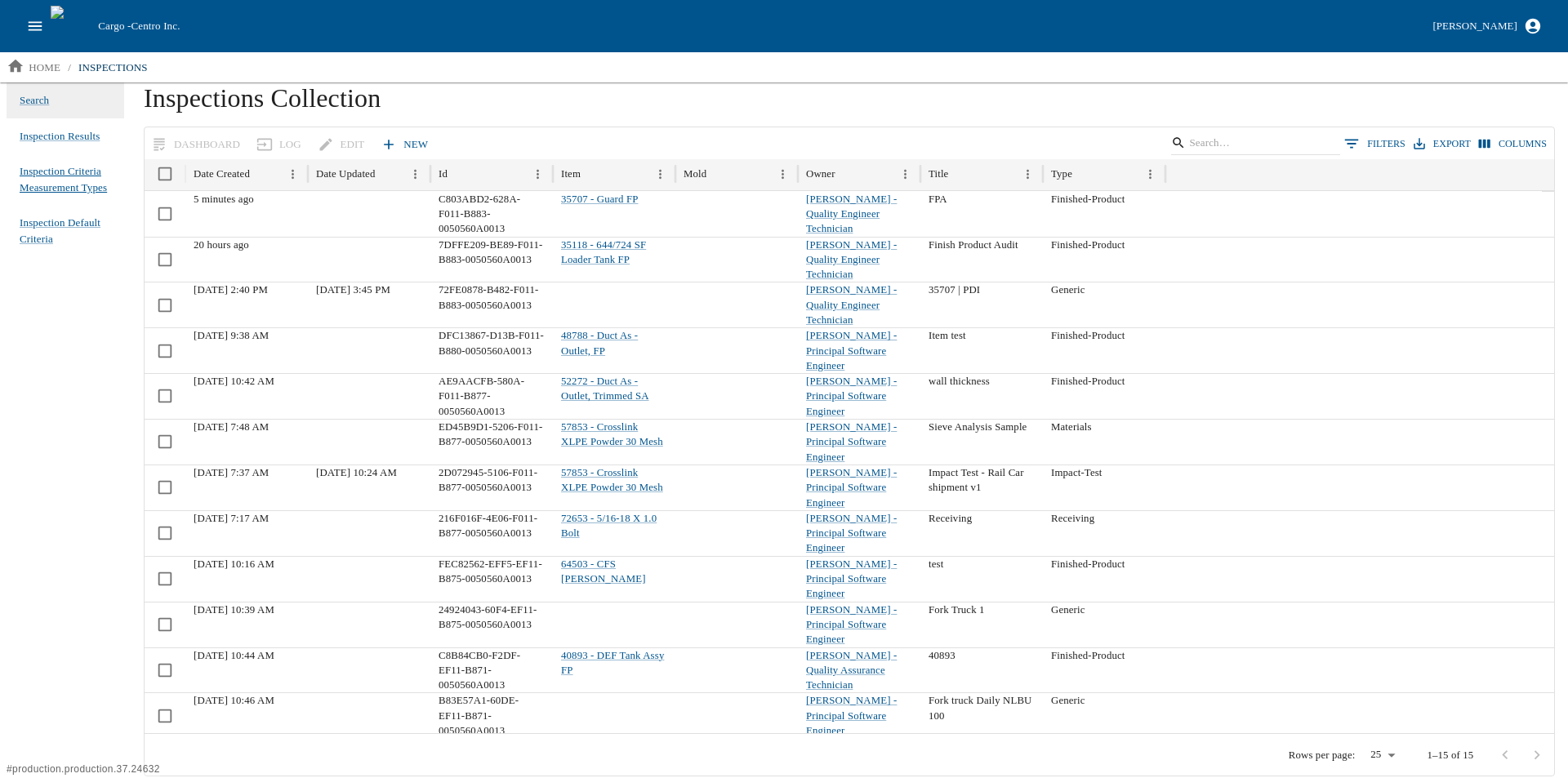
click at [63, 177] on span "Inspection Criteria Measurement Types" at bounding box center [65, 179] width 91 height 32
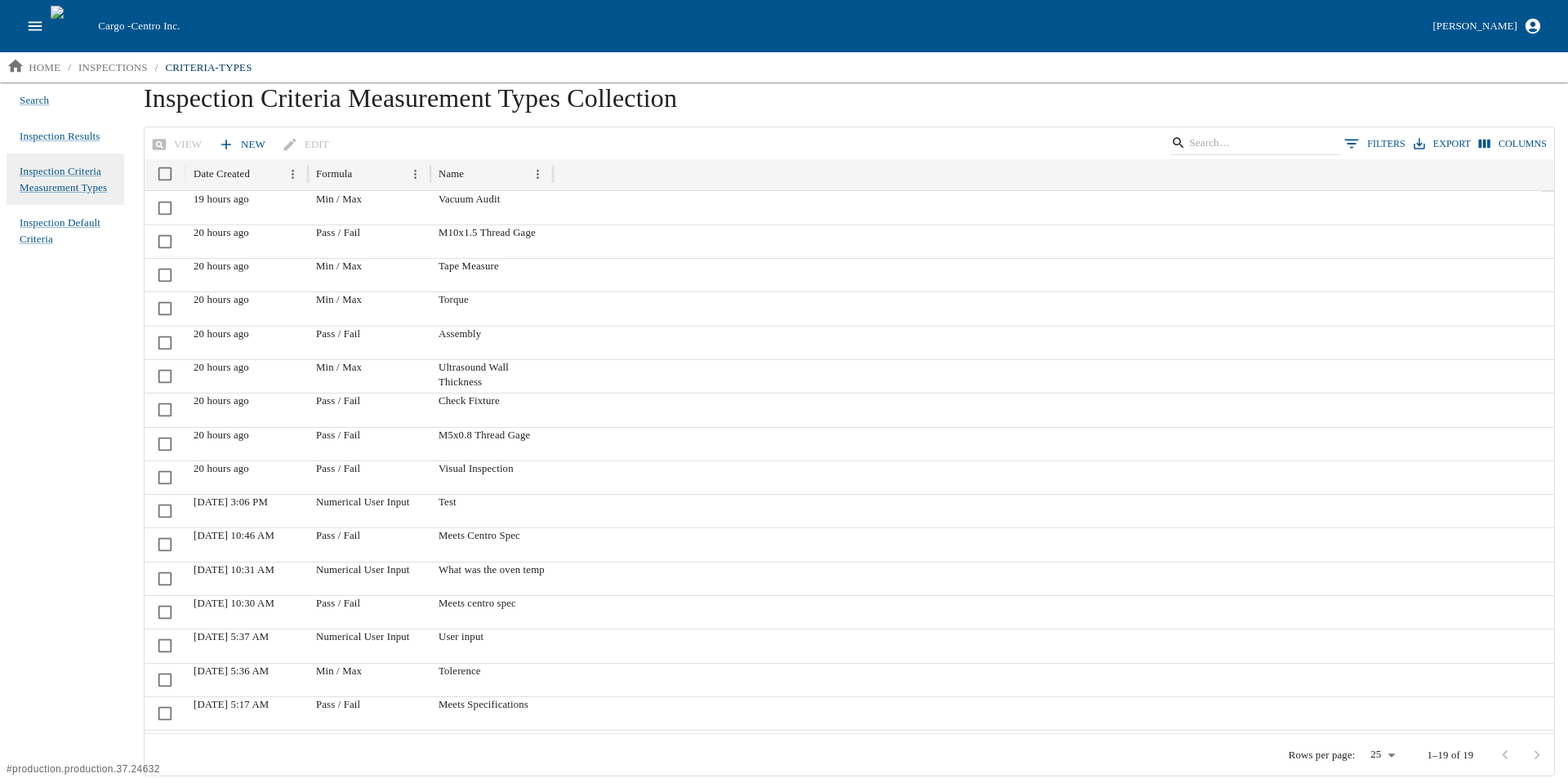
click at [237, 148] on link "New" at bounding box center [243, 145] width 57 height 29
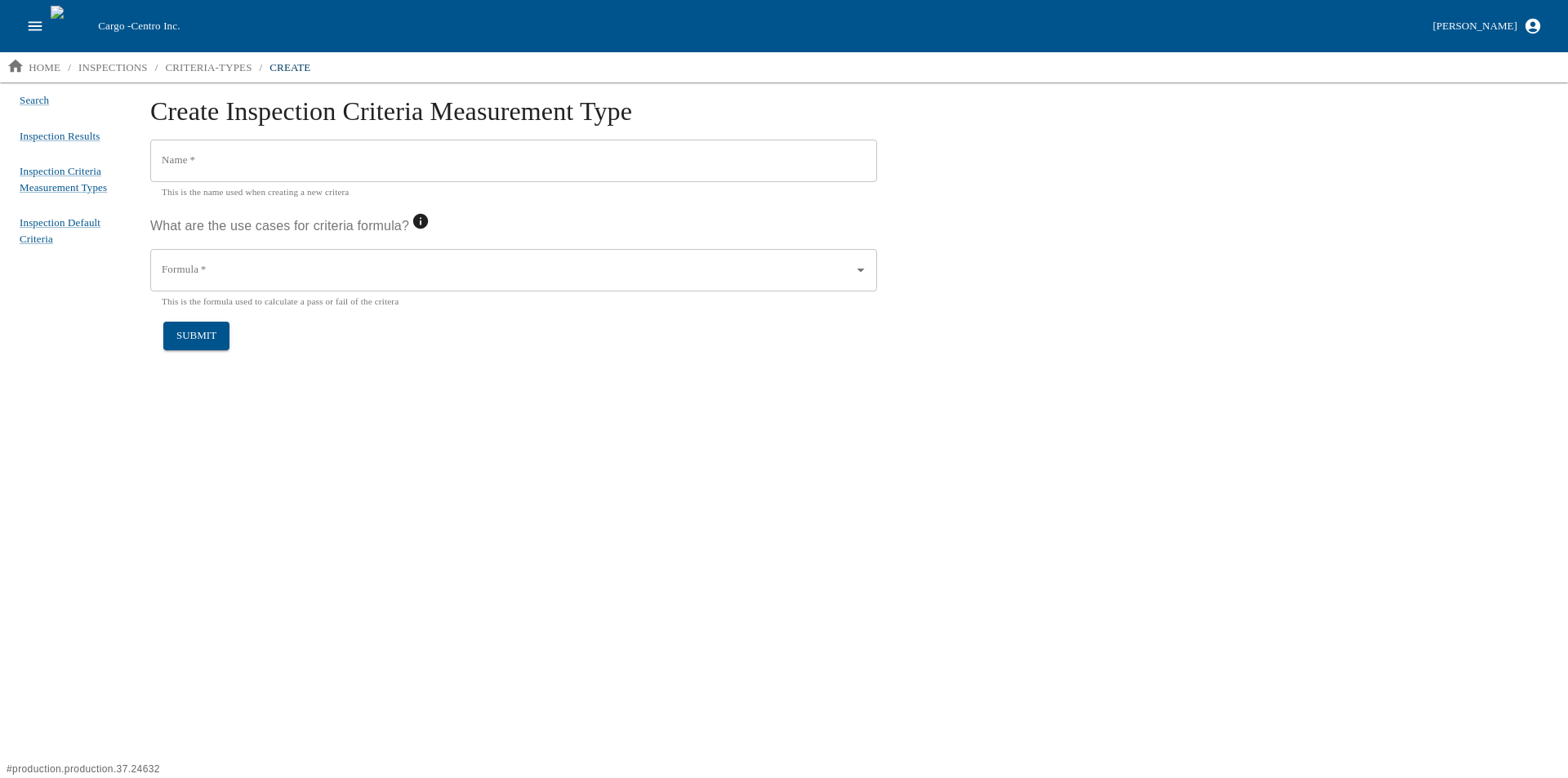
click at [866, 272] on icon "Open" at bounding box center [861, 270] width 18 height 18
click at [297, 541] on div "Create Inspection Criteria Measurement Type Name   * Name   * This is the name …" at bounding box center [848, 429] width 1437 height 694
click at [102, 71] on p "inspections" at bounding box center [113, 68] width 69 height 16
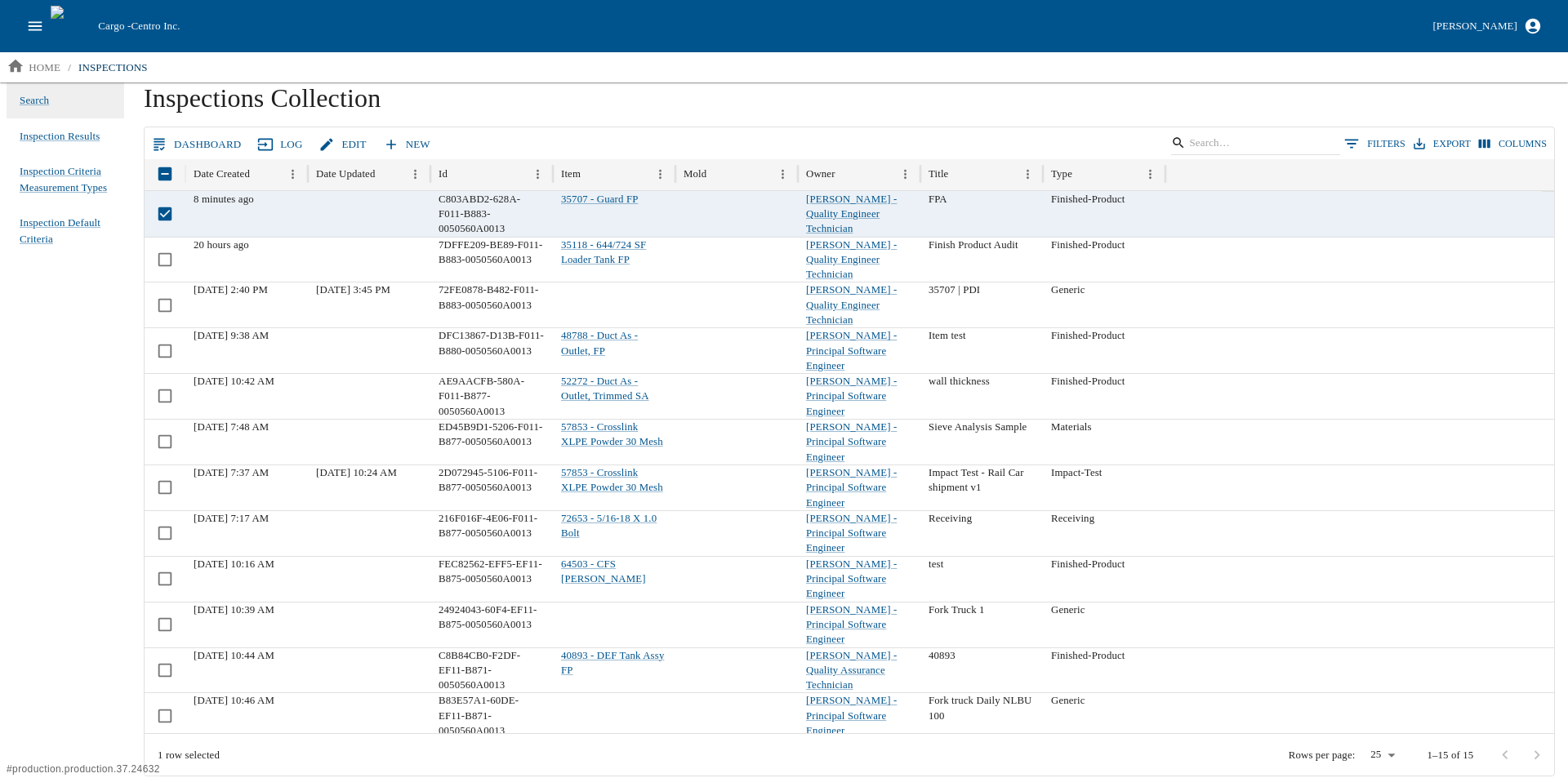
click at [333, 140] on link "Edit" at bounding box center [344, 145] width 57 height 29
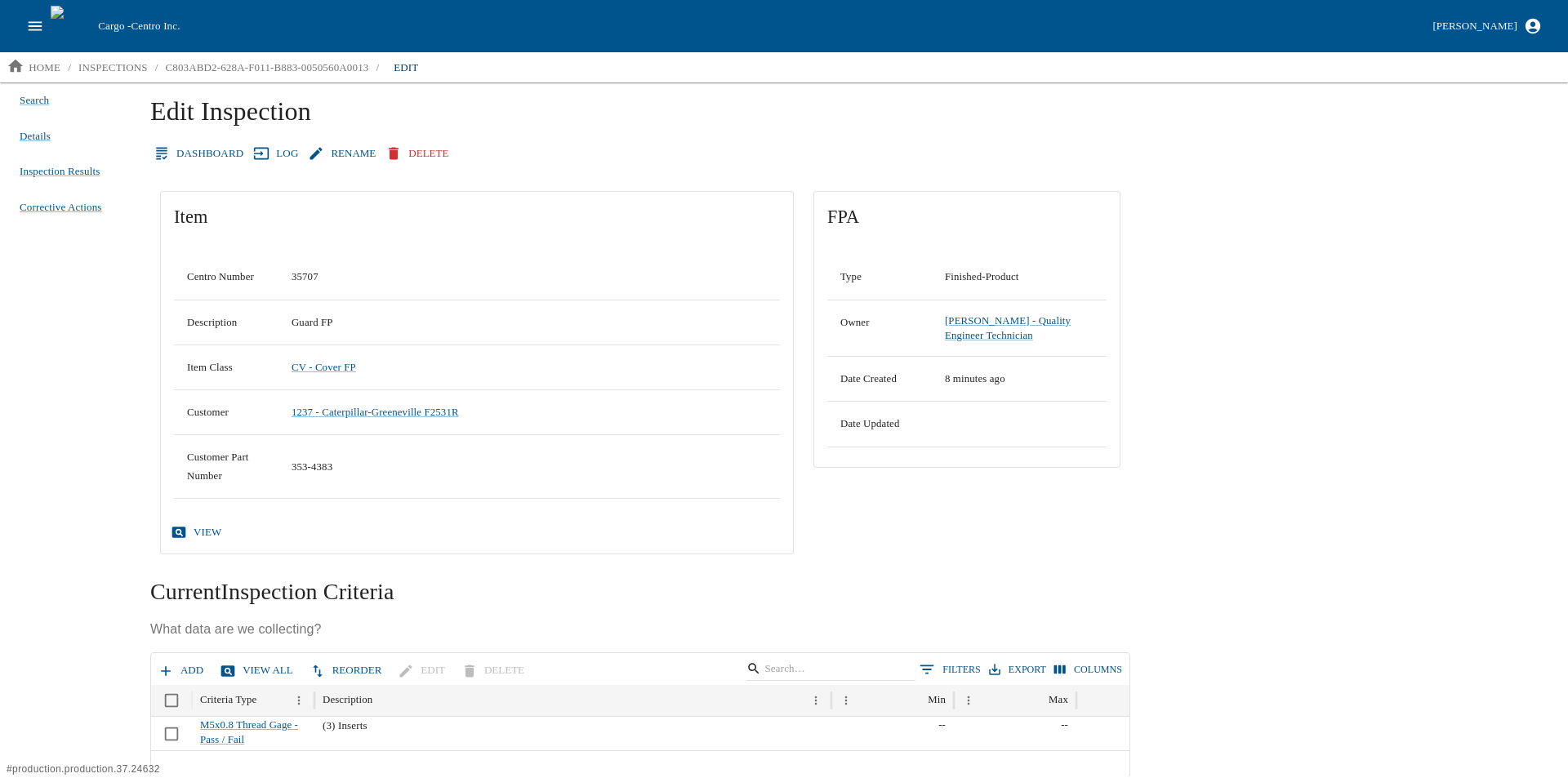
scroll to position [215, 0]
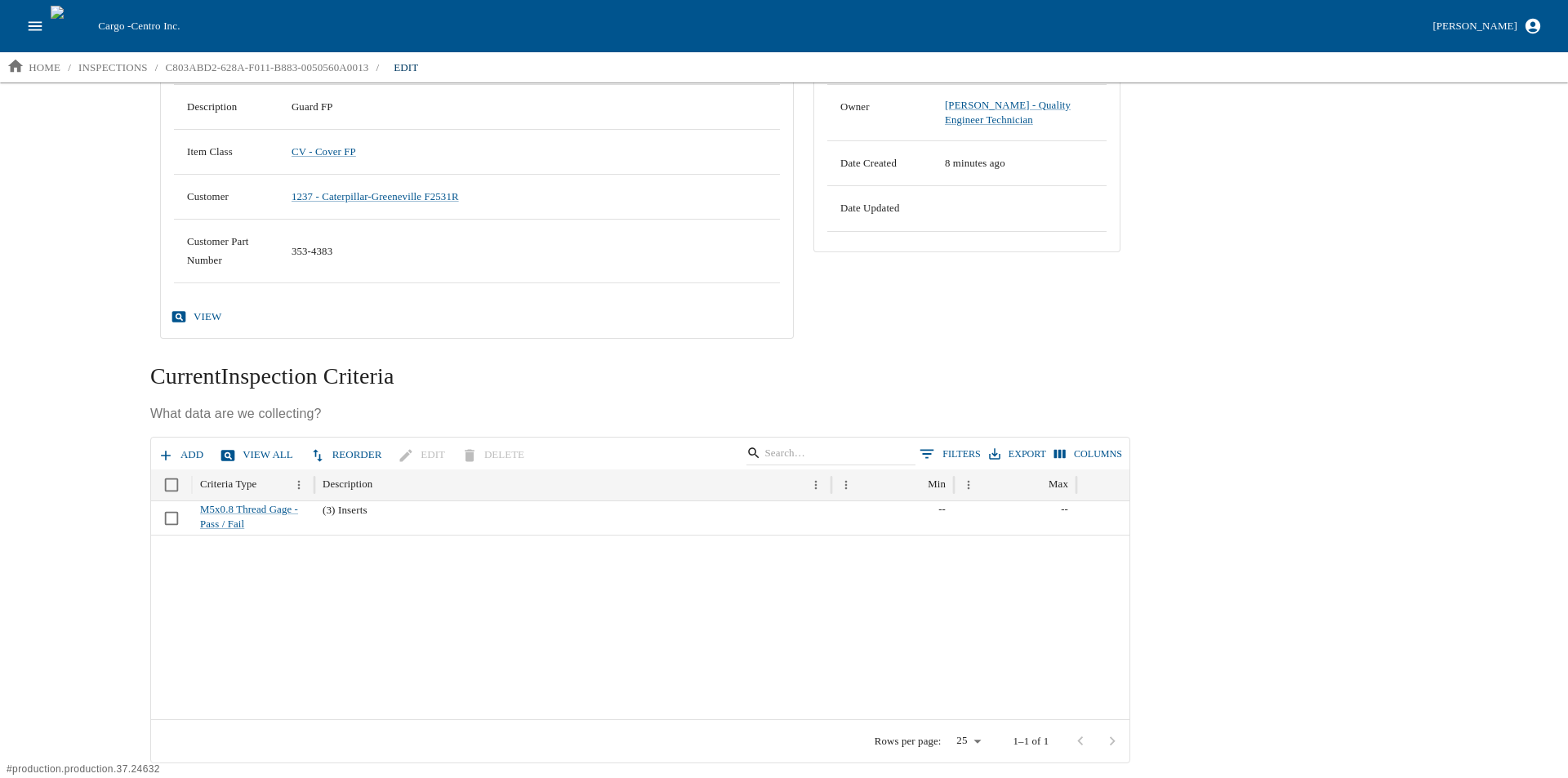
click at [176, 452] on button "Add" at bounding box center [182, 455] width 56 height 29
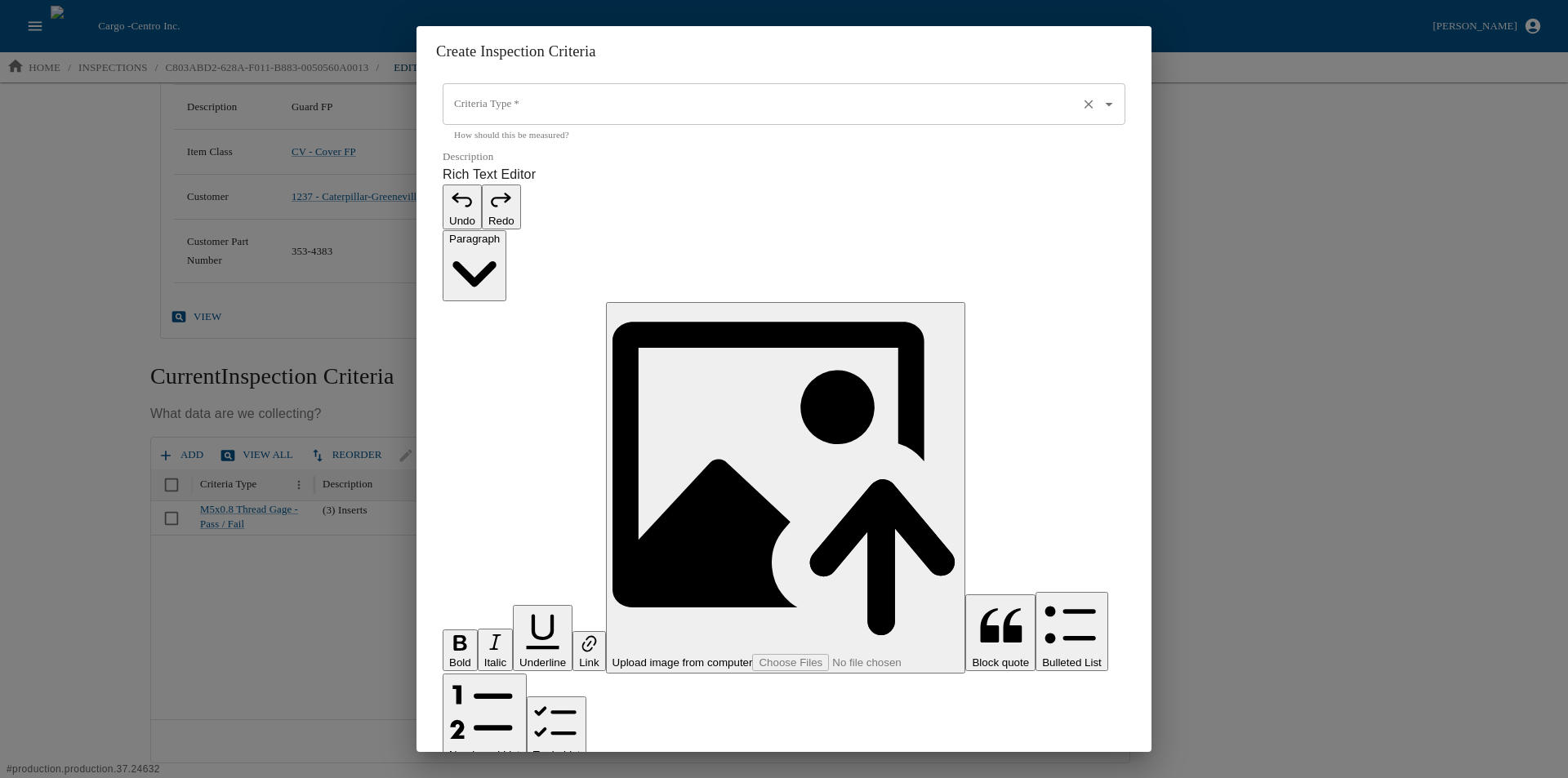
click at [583, 118] on input "Criteria Type   *" at bounding box center [761, 104] width 622 height 28
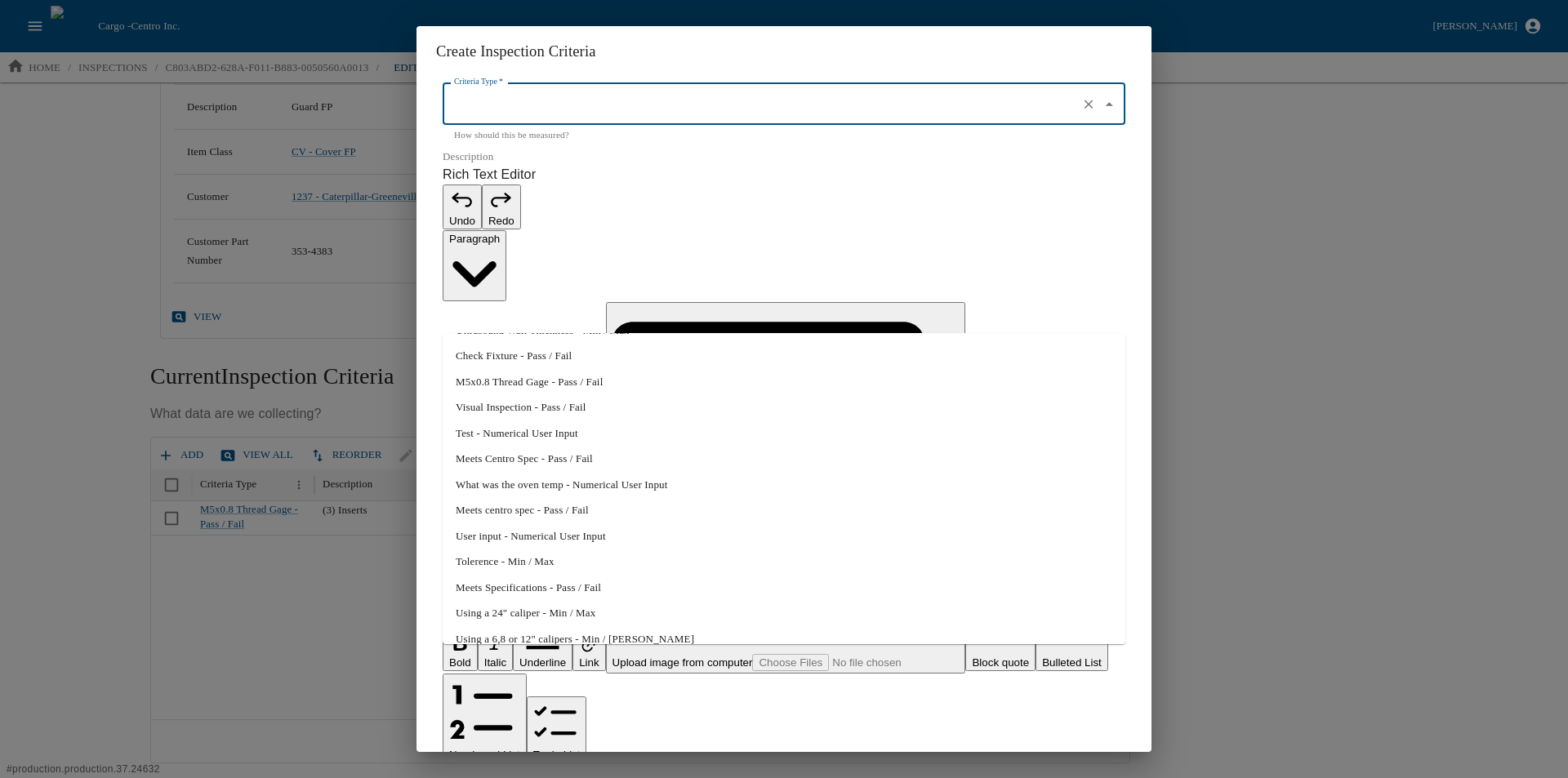
scroll to position [191, 0]
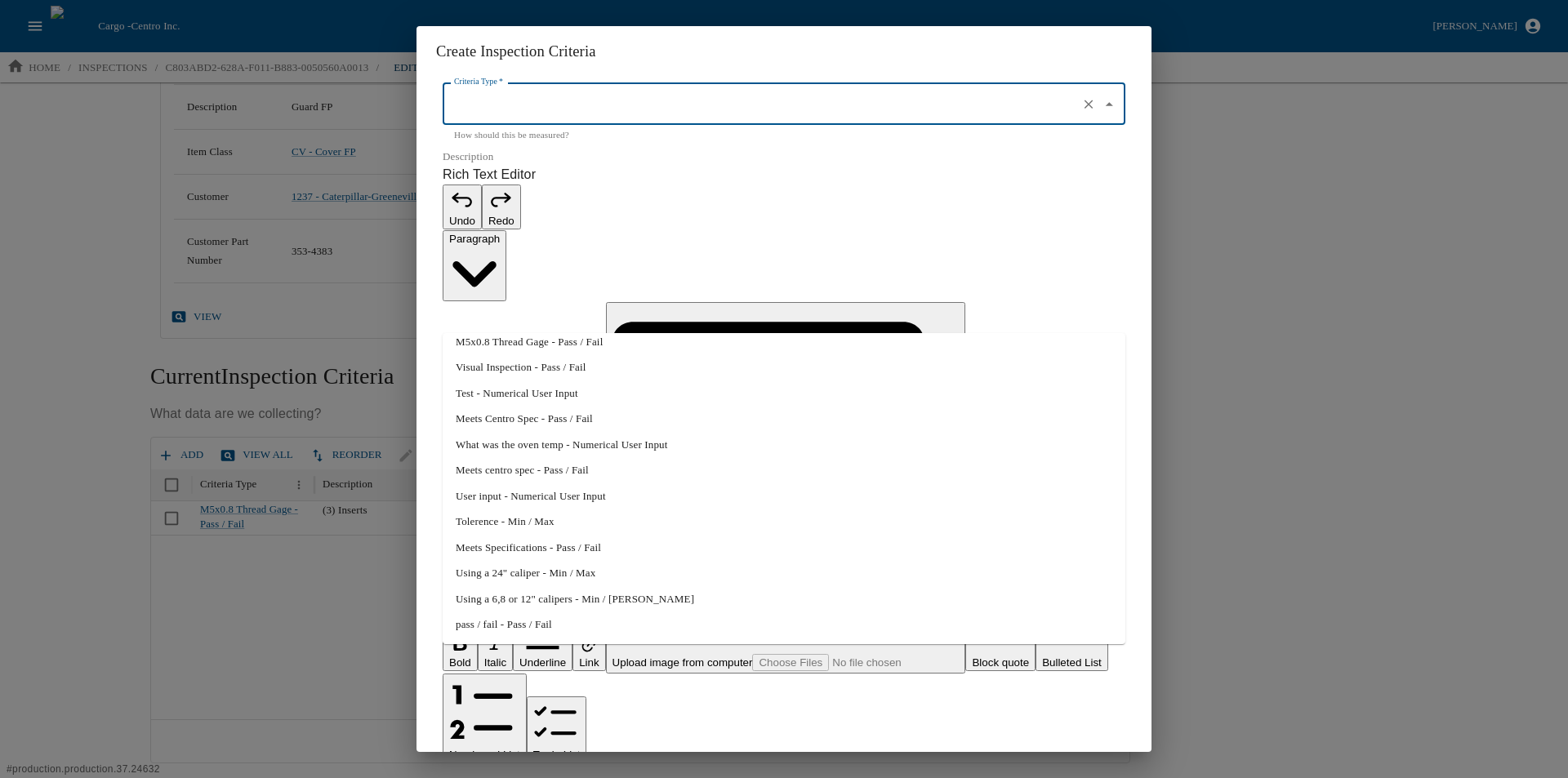
click at [562, 592] on li "Using a 6,8 or 12" calipers - Min / Max" at bounding box center [784, 600] width 683 height 26
type input "Using a 6,8 or 12" calipers - Min / Max"
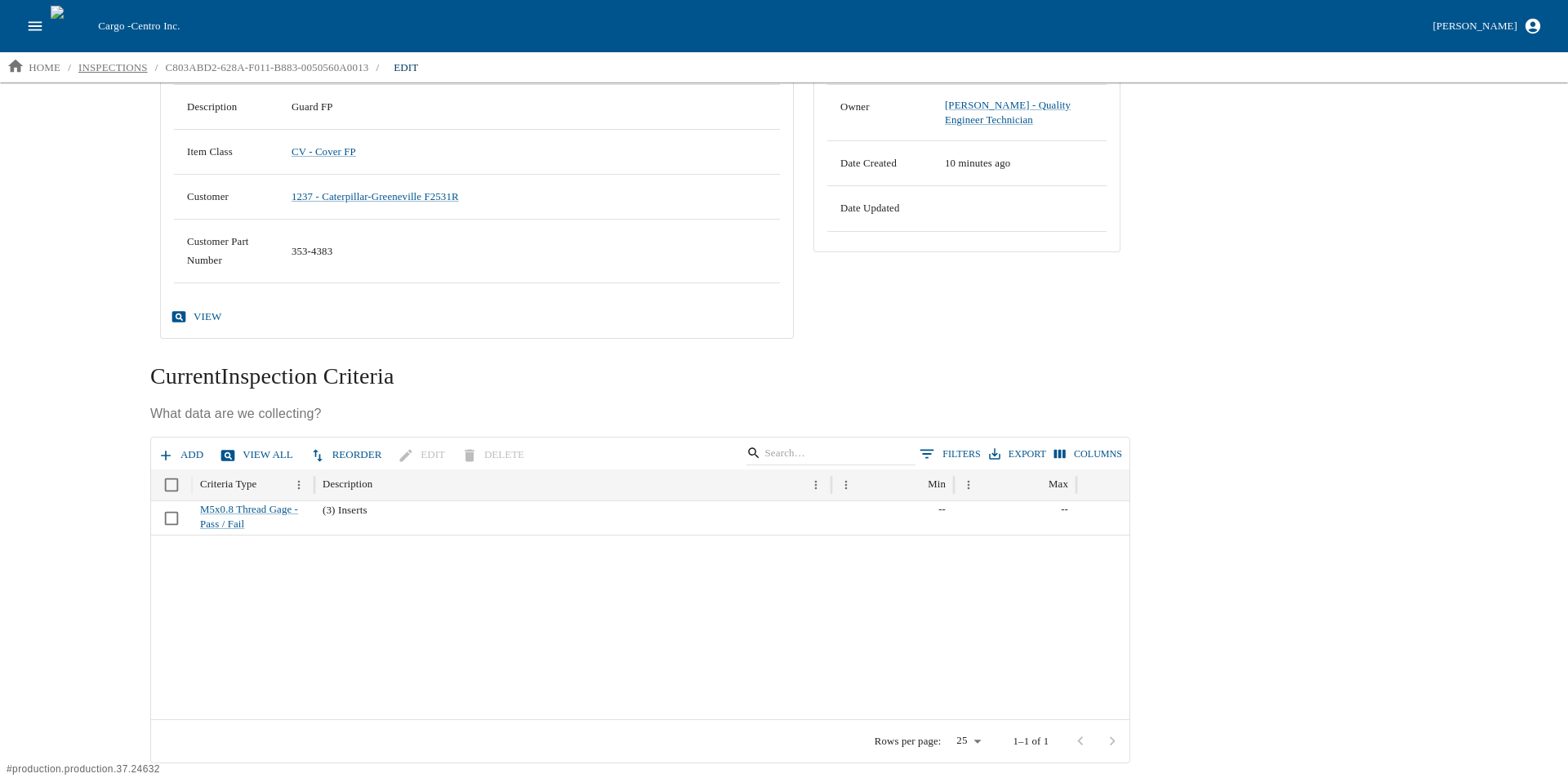
click at [121, 69] on p "inspections" at bounding box center [113, 68] width 69 height 16
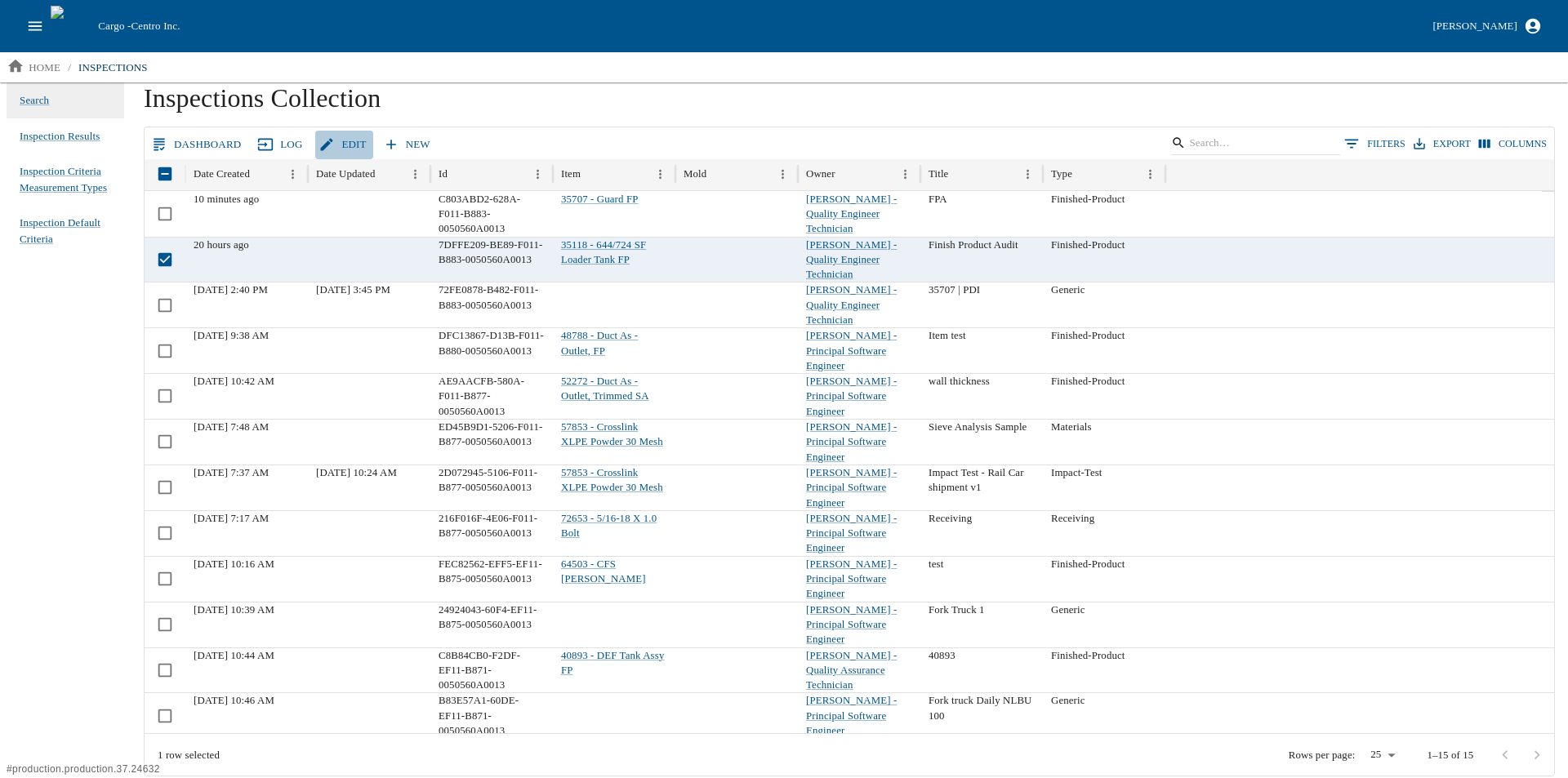
click at [339, 141] on link "Edit" at bounding box center [344, 145] width 57 height 29
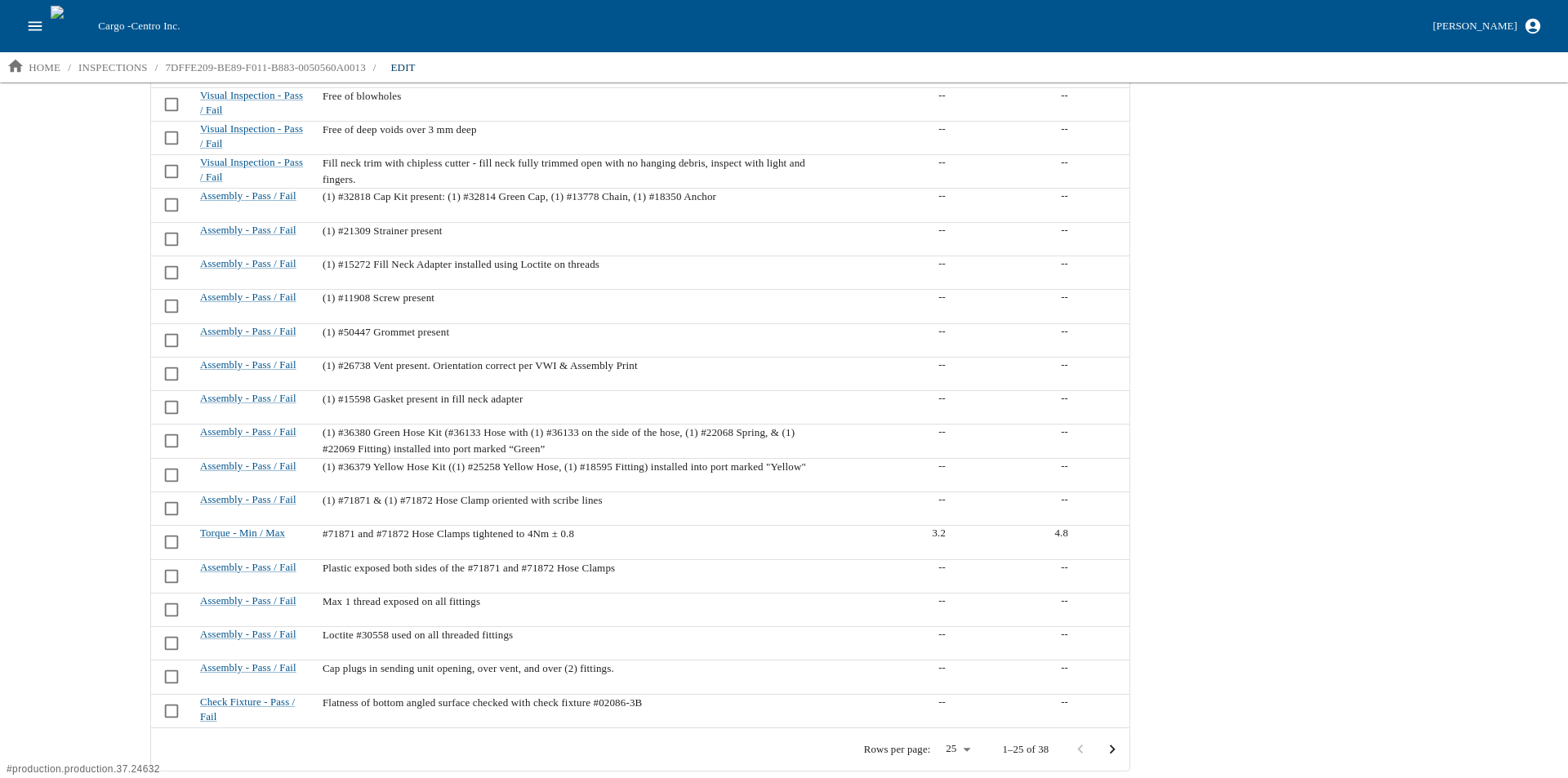
scroll to position [840, 0]
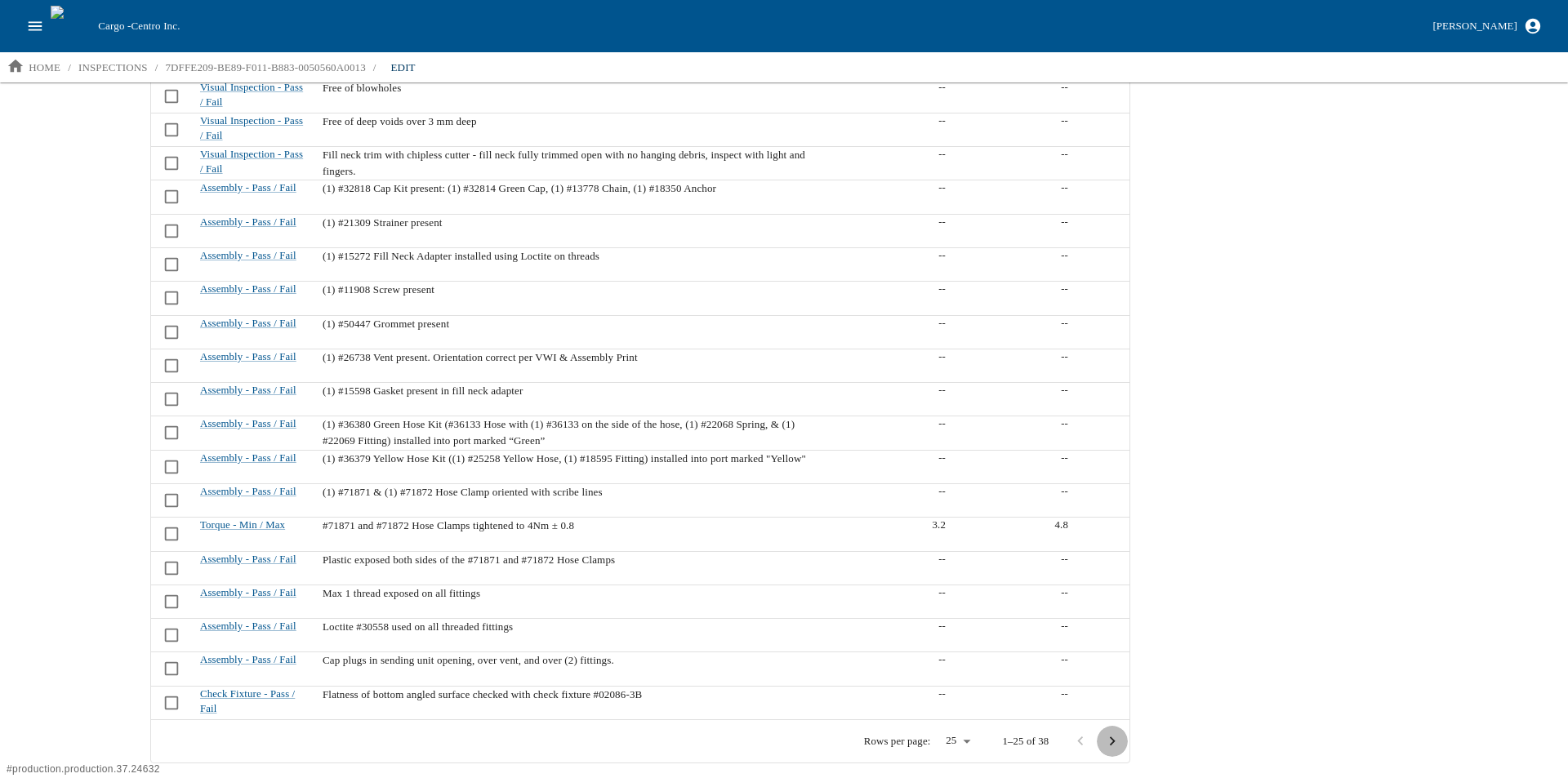
click at [1112, 735] on icon "Go to next page" at bounding box center [1112, 742] width 18 height 18
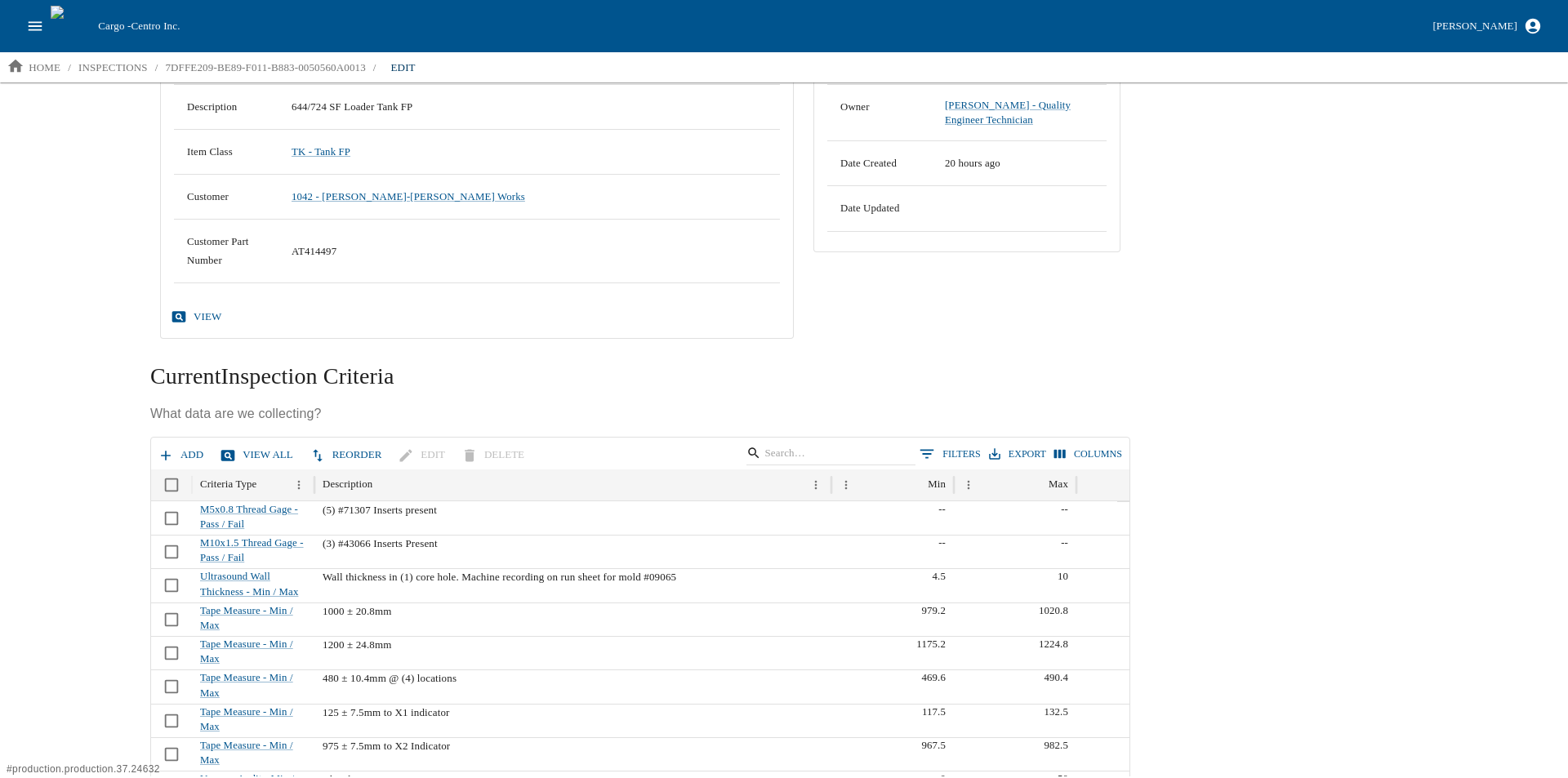
scroll to position [435, 0]
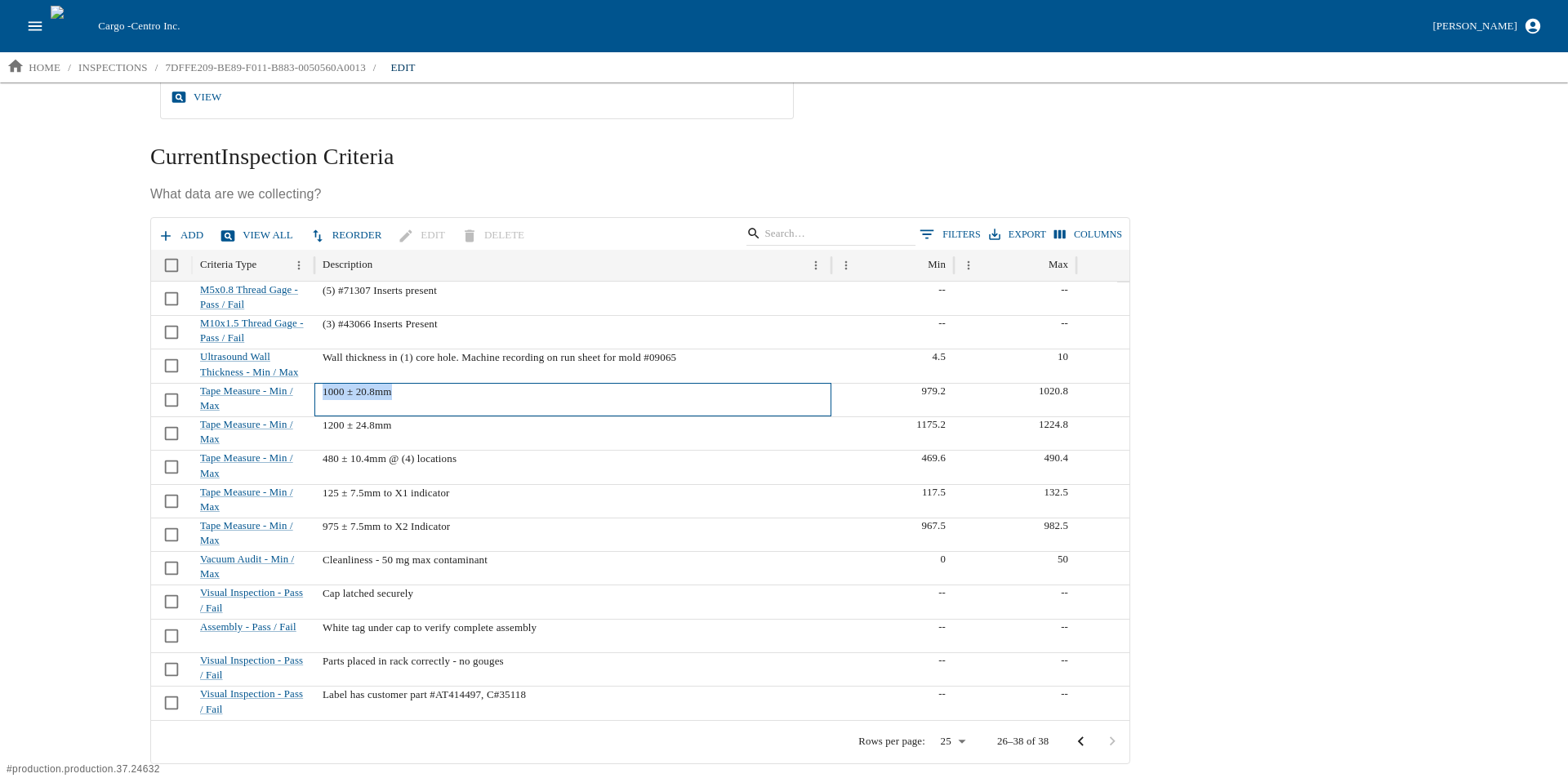
drag, startPoint x: 323, startPoint y: 391, endPoint x: 396, endPoint y: 395, distance: 73.1
click at [396, 395] on p "1000 ± 20.8mm" at bounding box center [572, 392] width 500 height 16
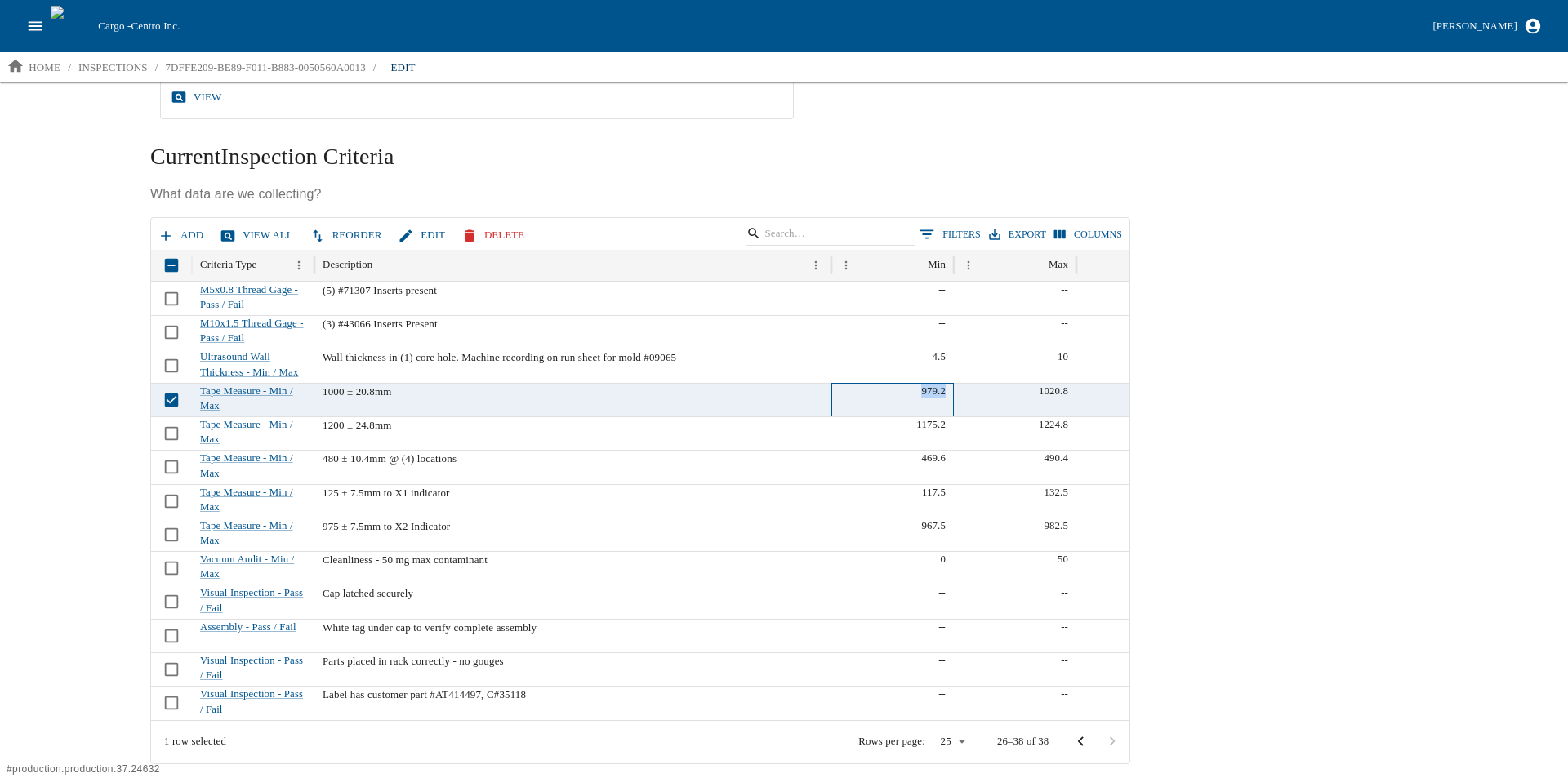
drag, startPoint x: 916, startPoint y: 389, endPoint x: 948, endPoint y: 390, distance: 32.0
click at [948, 390] on div "979.2" at bounding box center [892, 399] width 122 height 34
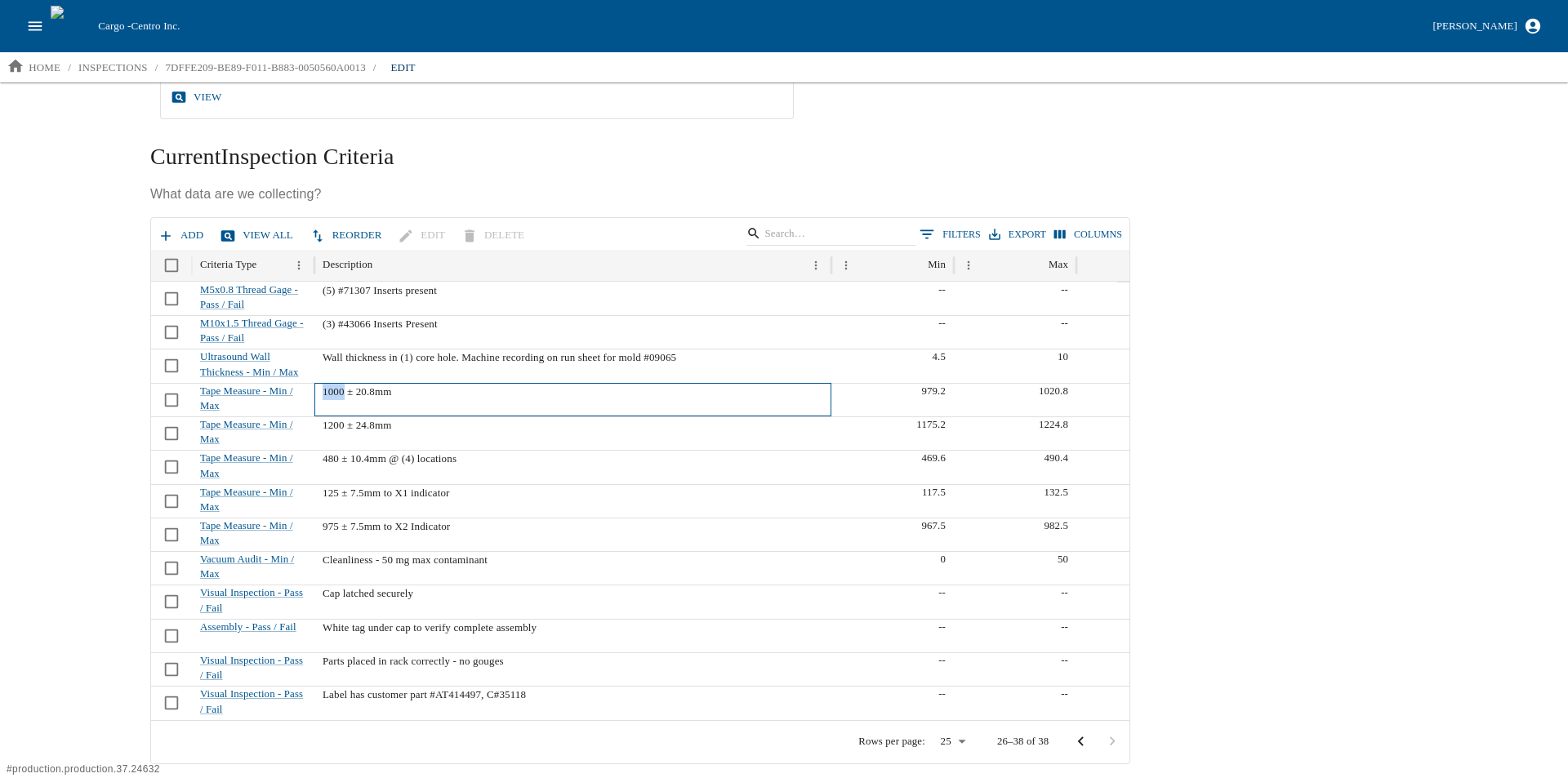
drag, startPoint x: 321, startPoint y: 389, endPoint x: 344, endPoint y: 395, distance: 23.8
click at [344, 395] on p "1000 ± 20.8mm" at bounding box center [572, 392] width 500 height 16
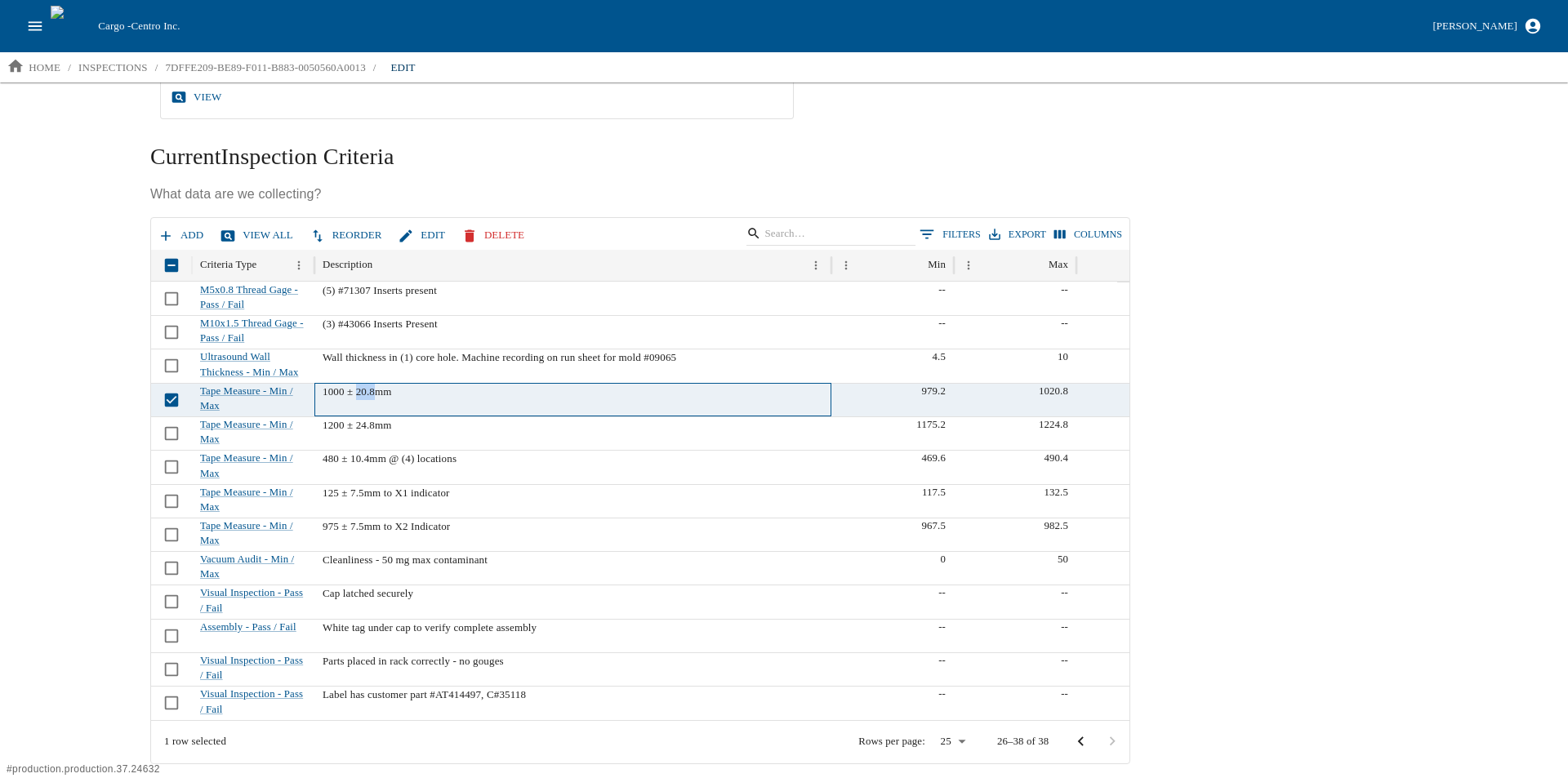
drag, startPoint x: 357, startPoint y: 393, endPoint x: 377, endPoint y: 391, distance: 20.1
click at [377, 391] on p "1000 ± 20.8mm" at bounding box center [572, 392] width 500 height 16
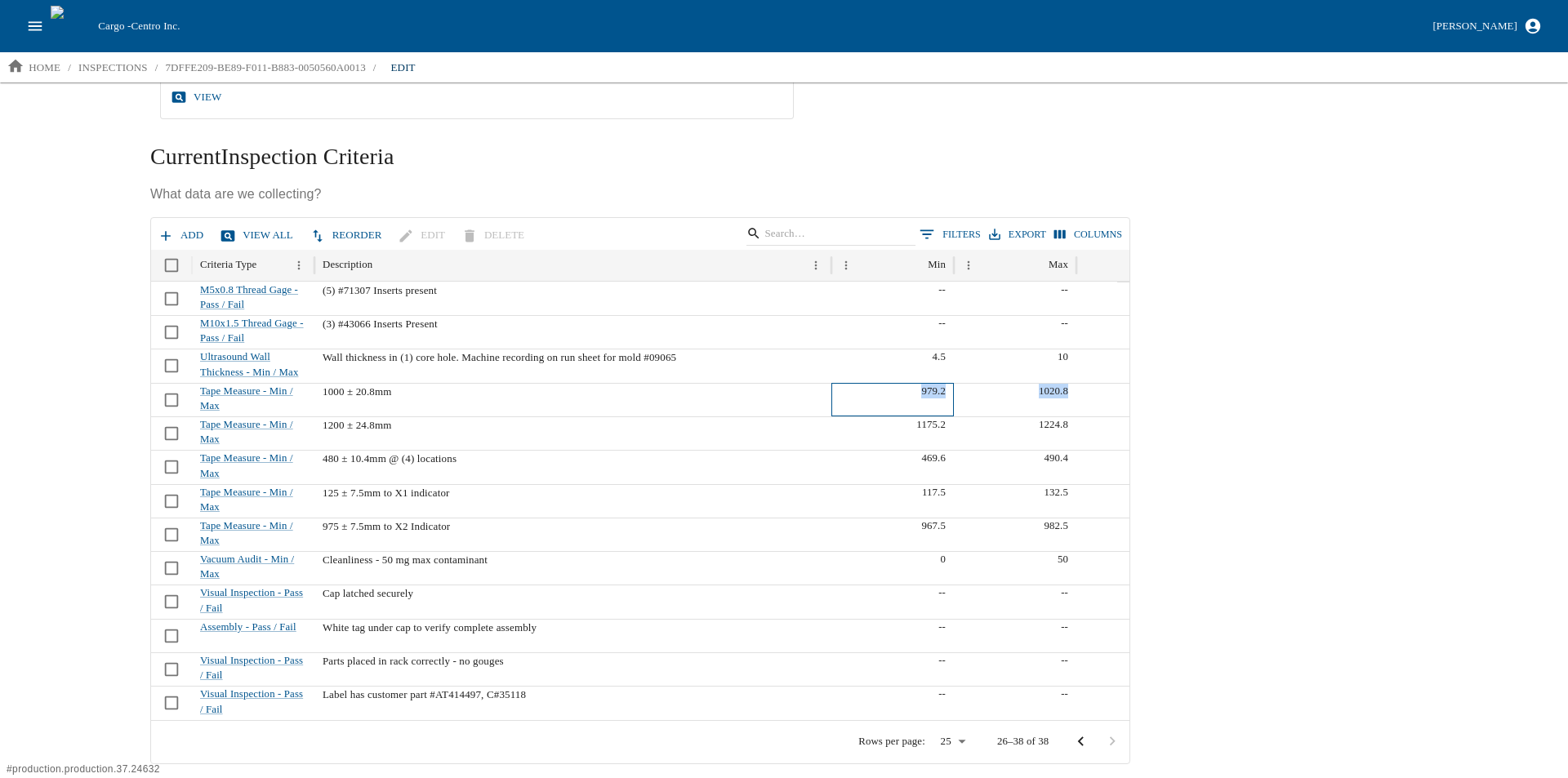
drag, startPoint x: 916, startPoint y: 385, endPoint x: 1110, endPoint y: 389, distance: 194.0
click at [1093, 390] on div "Tape Measure - Min / Max 1000 ± 20.8mm 979.2 1020.8" at bounding box center [640, 399] width 978 height 34
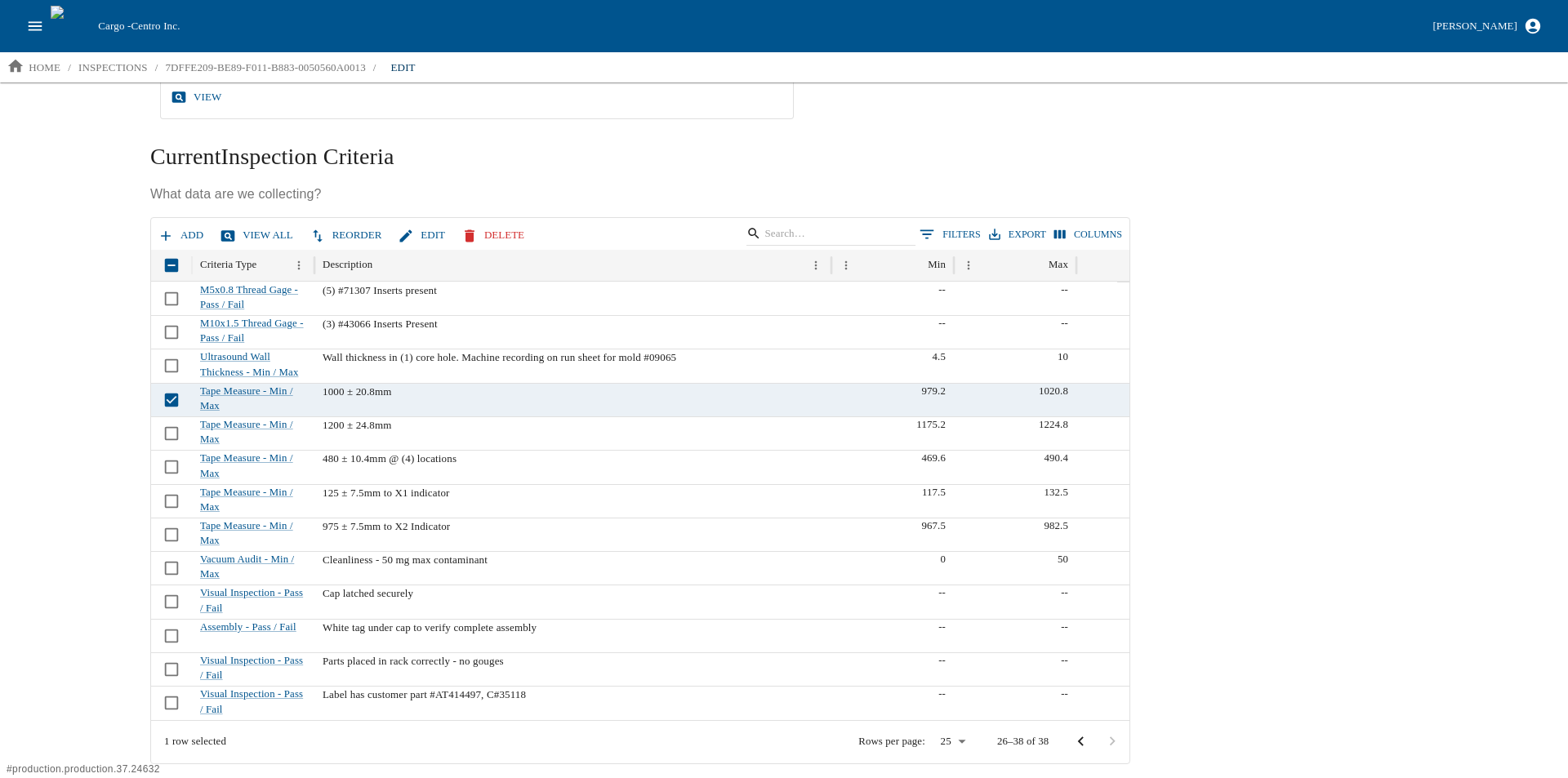
click at [1217, 471] on div "Edit Inspection Dashboard Log Rename Delete Item Centro Number 35118 Descriptio…" at bounding box center [849, 212] width 1424 height 1130
drag, startPoint x: 424, startPoint y: 456, endPoint x: 315, endPoint y: 450, distance: 109.2
click at [315, 450] on div "480 ± 10.4mm @ (4) locations" at bounding box center [572, 467] width 517 height 34
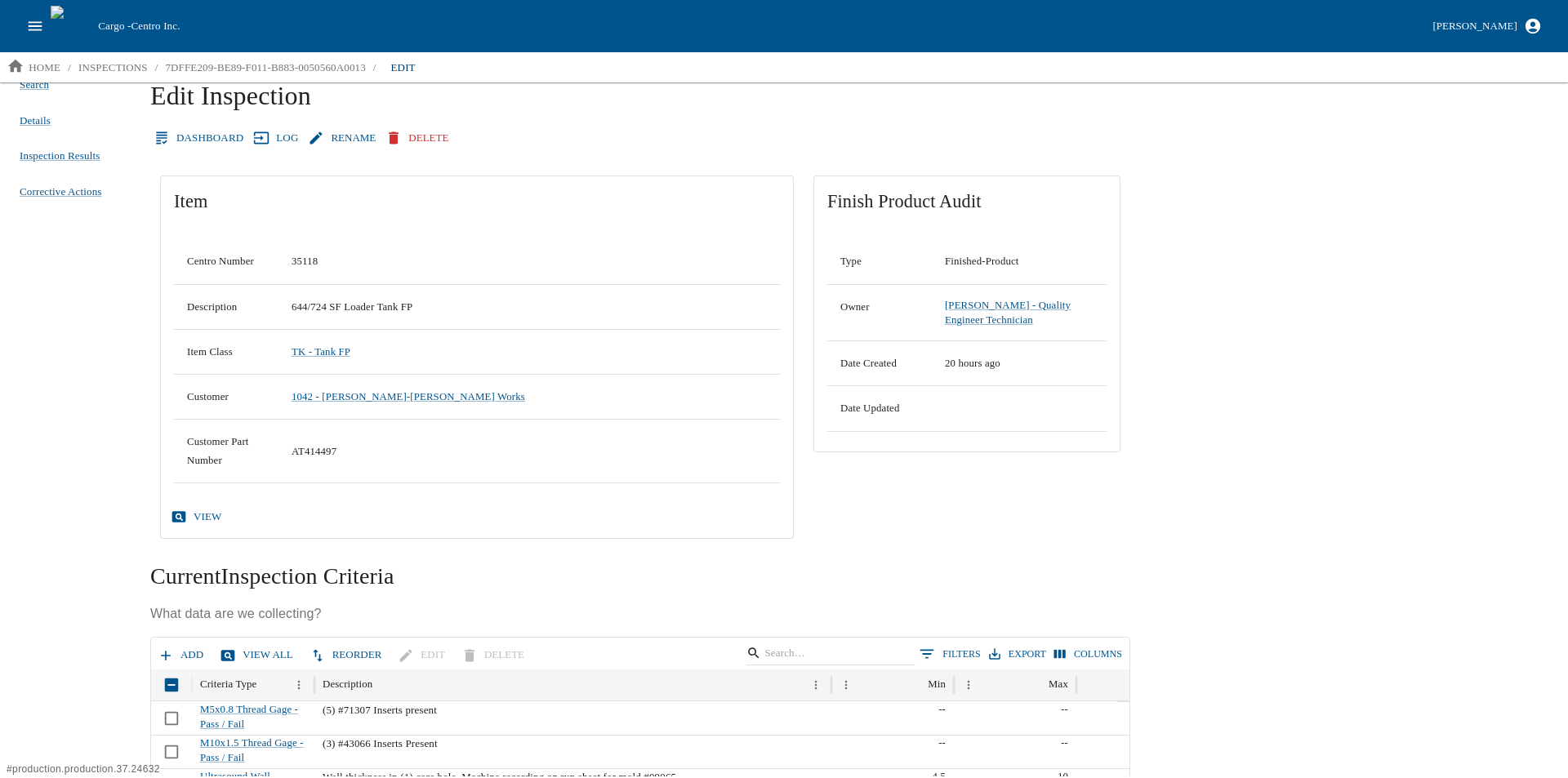
scroll to position [0, 0]
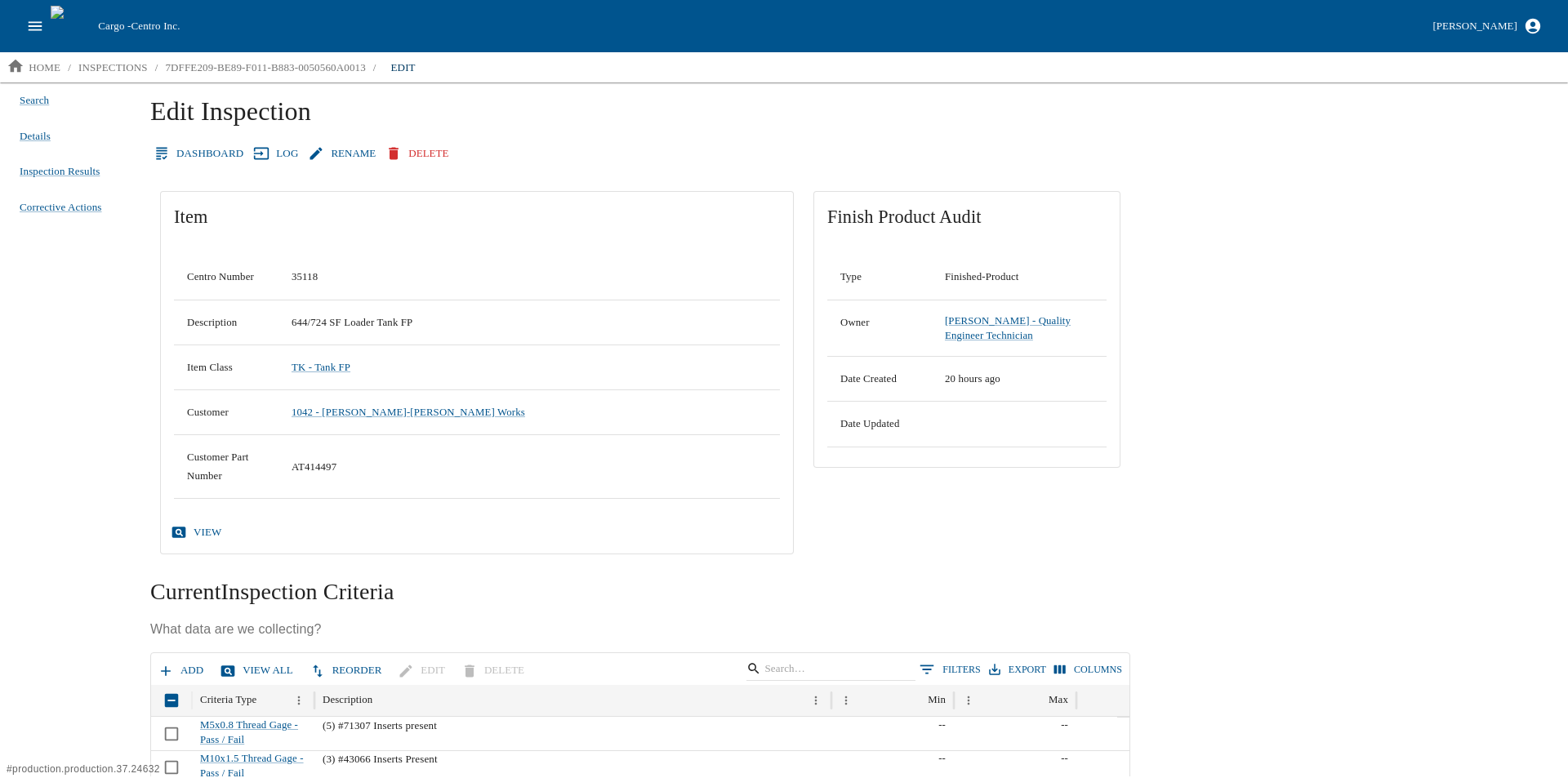
click at [42, 25] on icon "open drawer" at bounding box center [35, 26] width 18 height 18
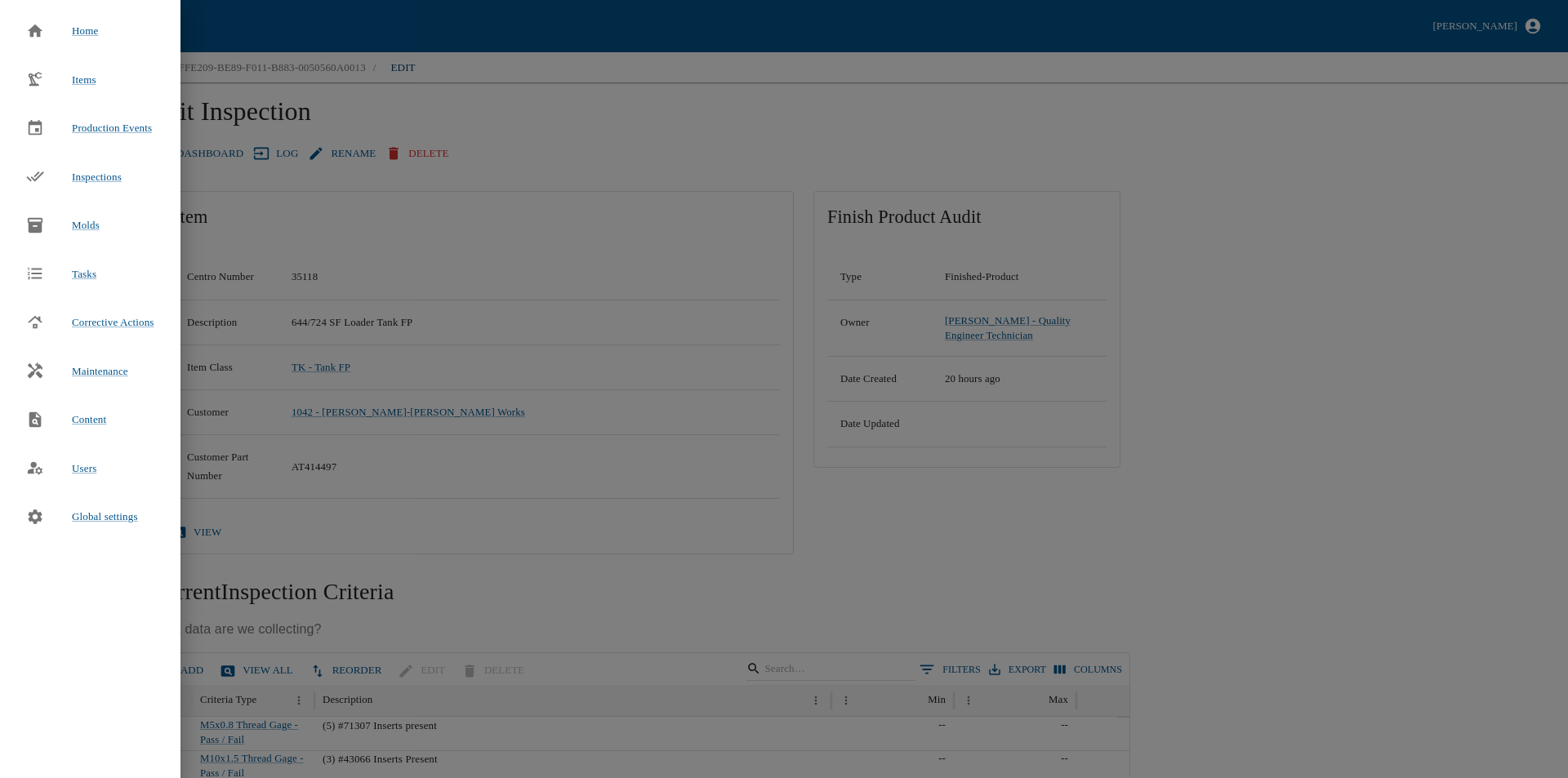
click at [1258, 426] on div at bounding box center [784, 389] width 1568 height 778
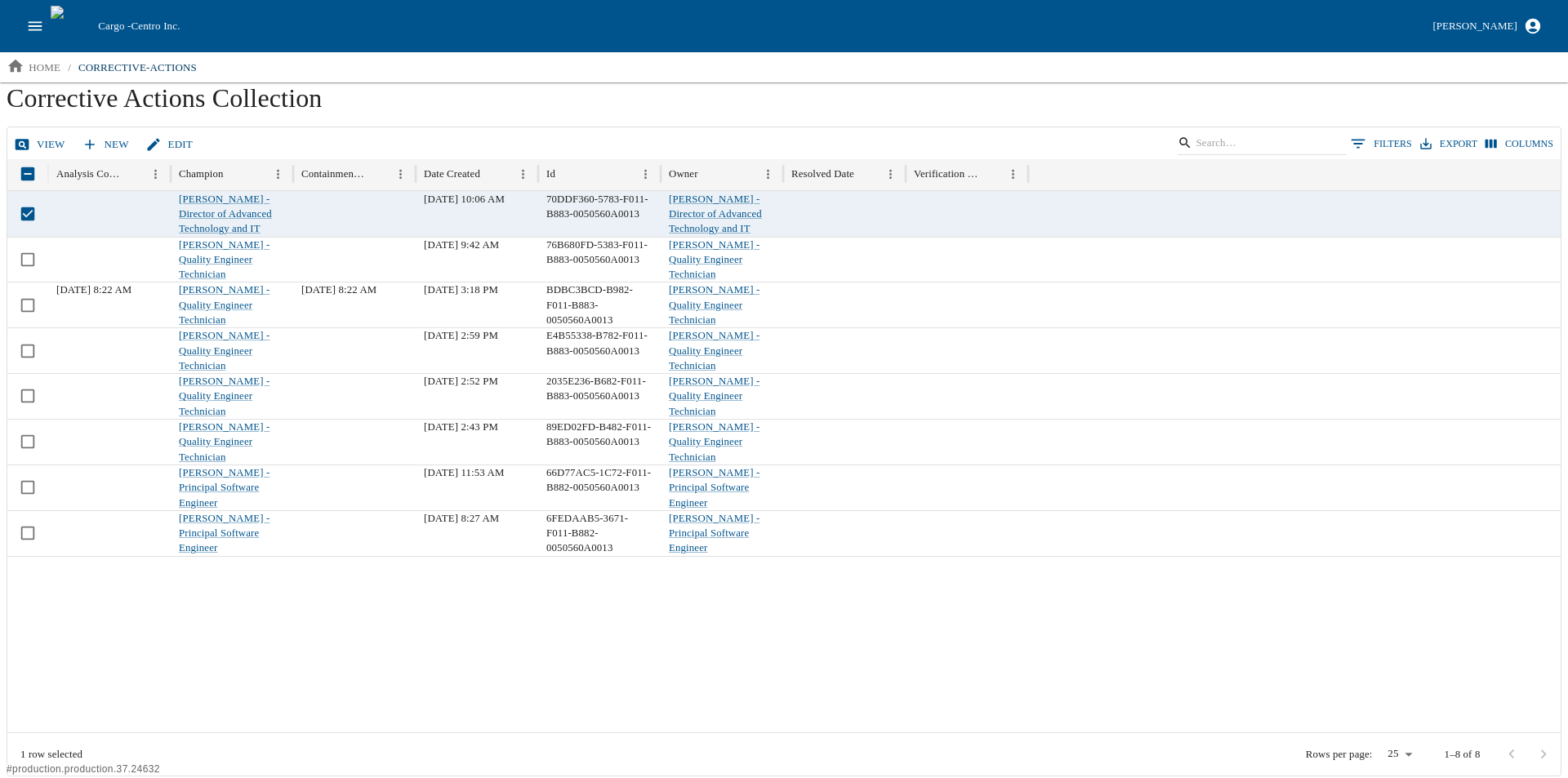
click at [46, 145] on link "View" at bounding box center [41, 145] width 62 height 29
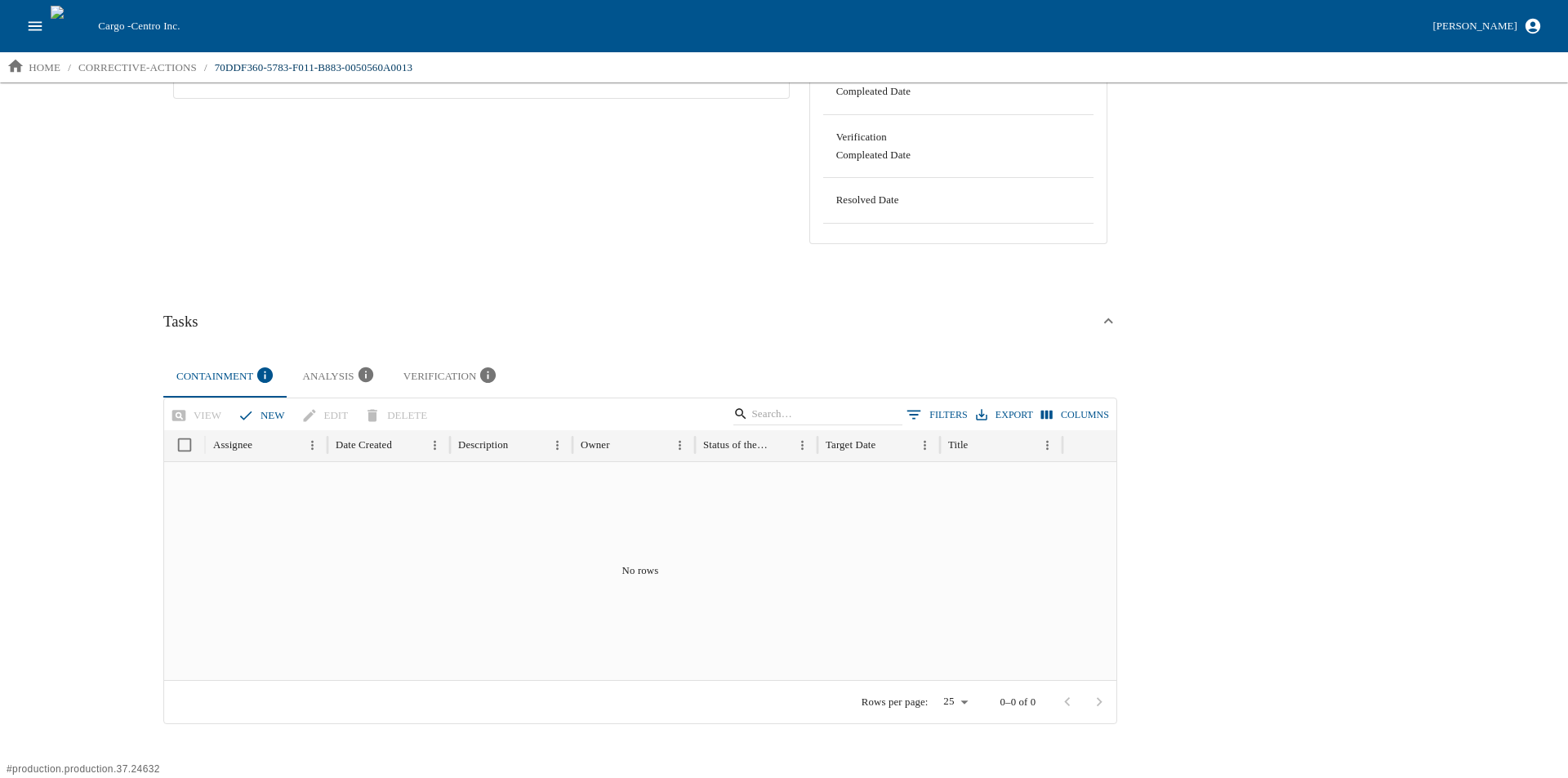
scroll to position [327, 0]
click at [261, 368] on icon "button" at bounding box center [264, 373] width 16 height 16
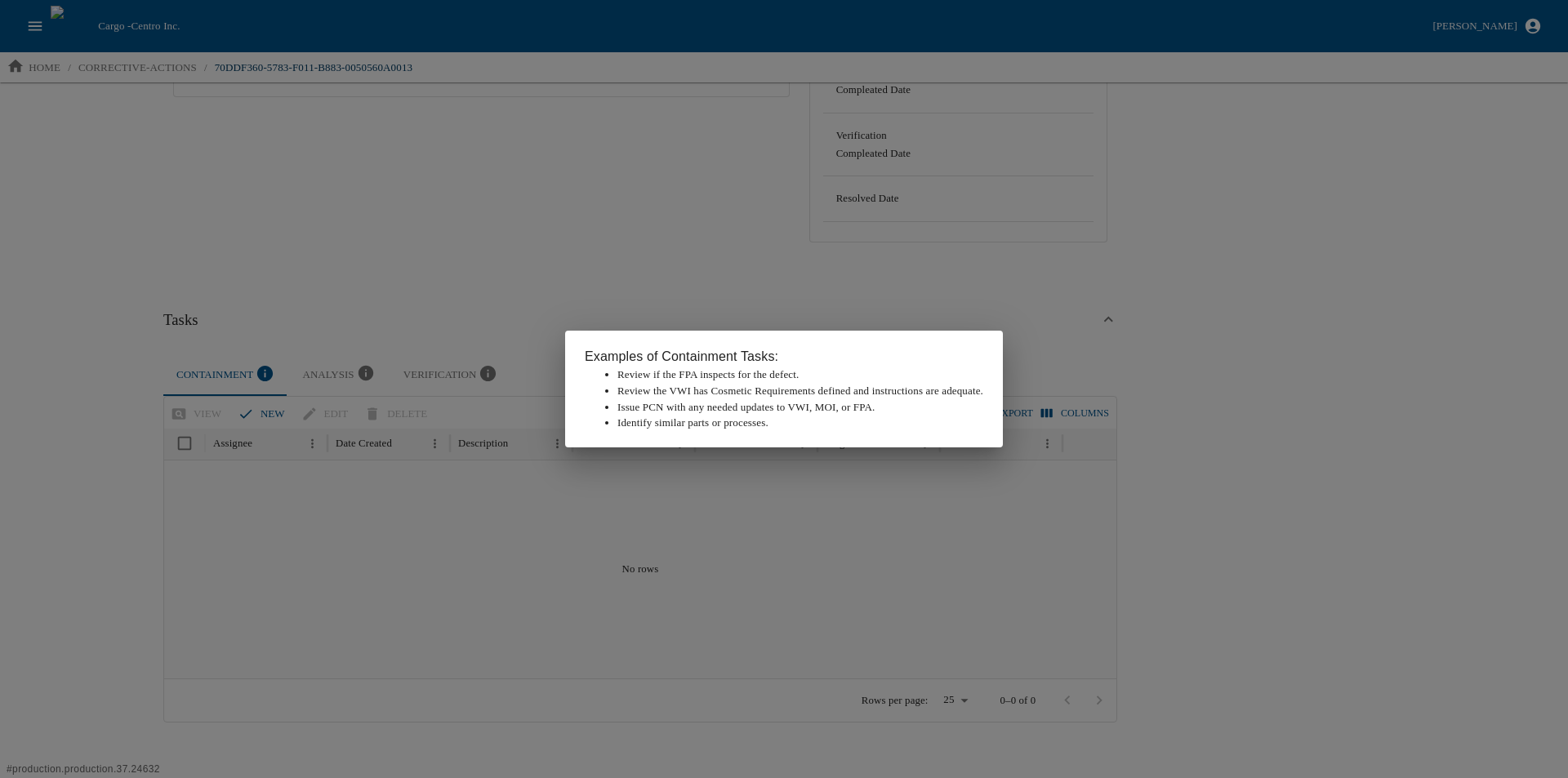
click at [1265, 308] on div "Examples of Containment Tasks: Review if the FPA inspects for the defect. Revie…" at bounding box center [784, 389] width 1568 height 778
